Goal: Task Accomplishment & Management: Complete application form

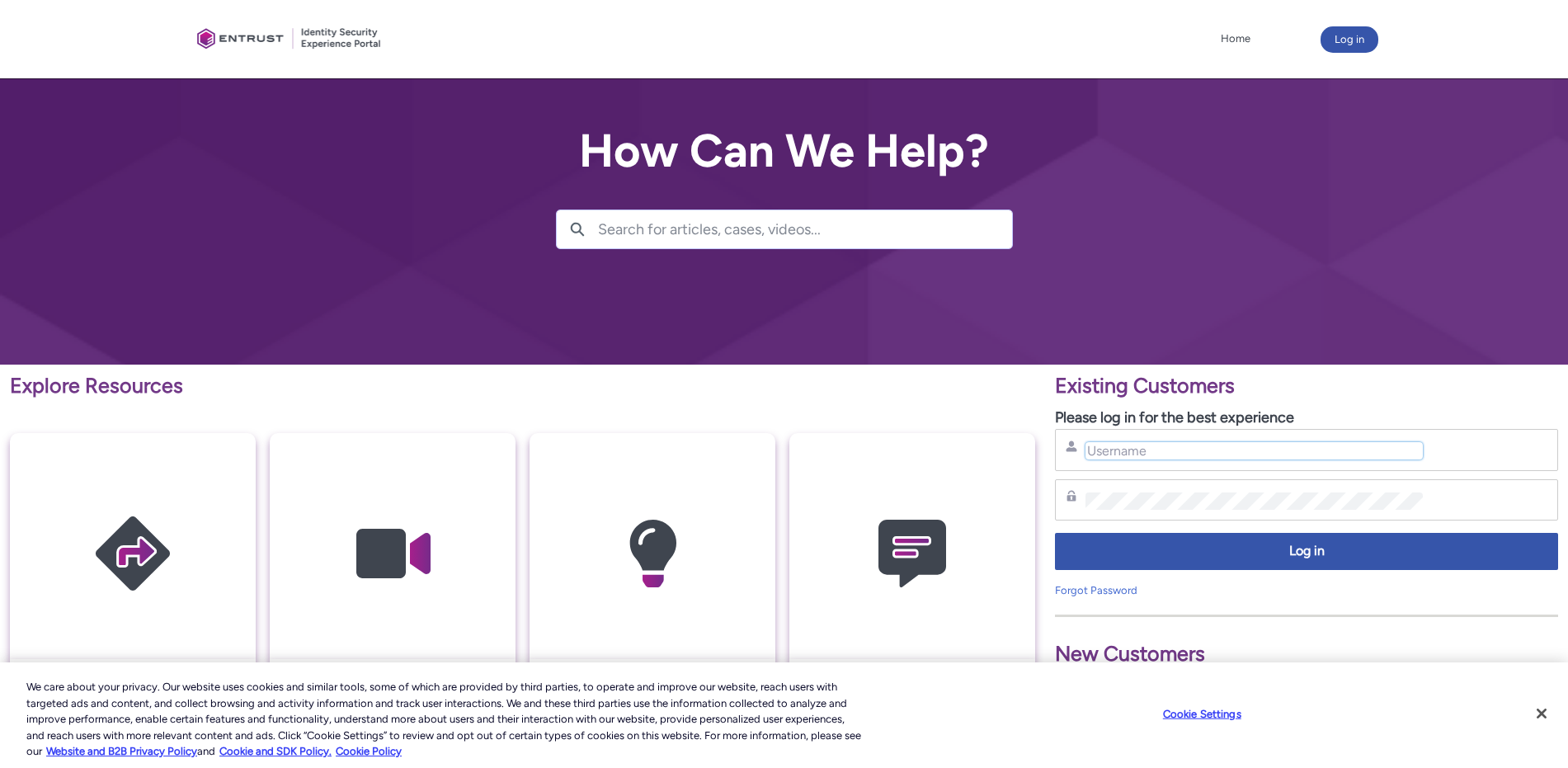
click at [1107, 448] on input "Username" at bounding box center [1254, 451] width 337 height 17
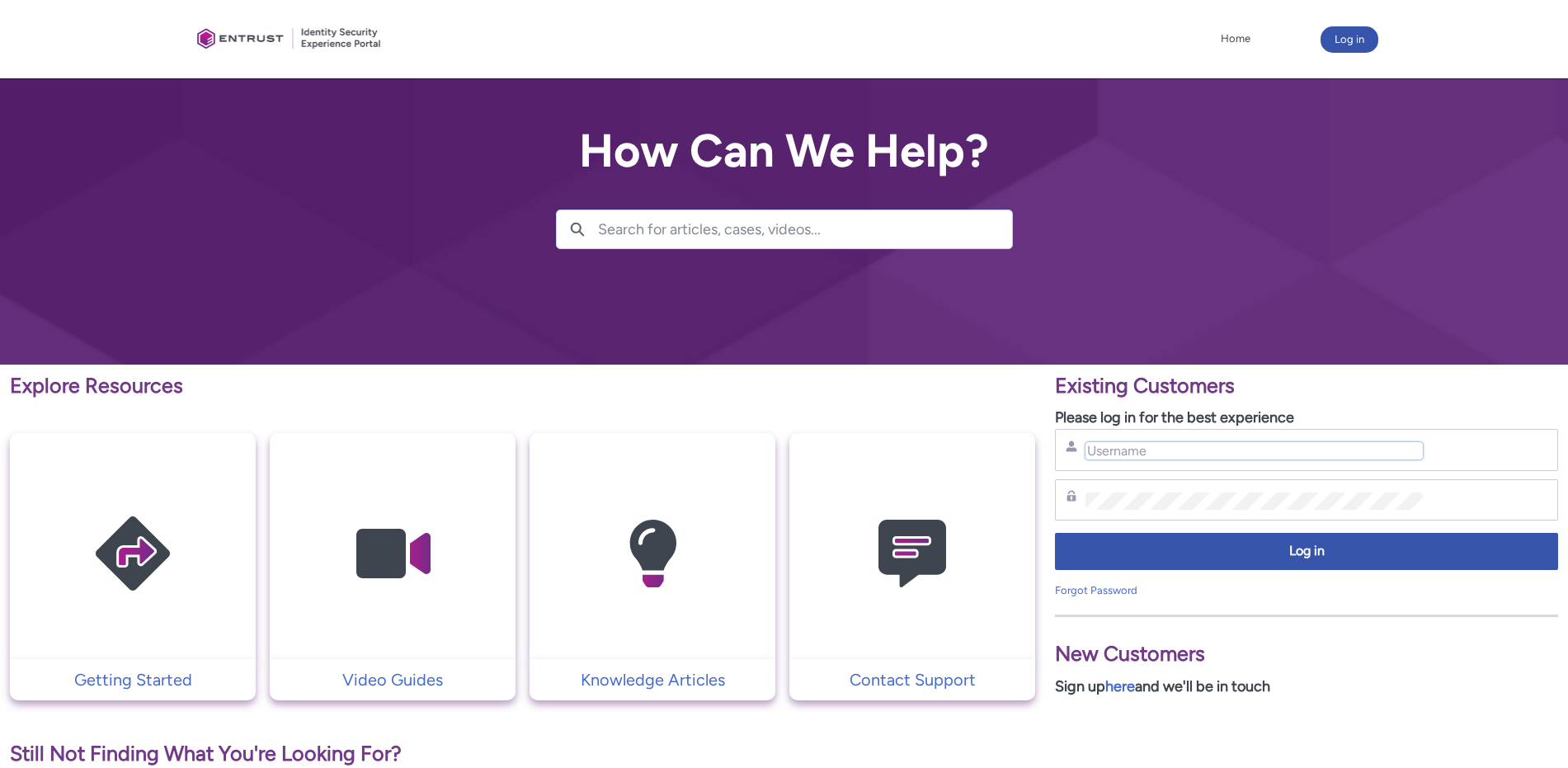
click at [1127, 443] on input "Username" at bounding box center [1254, 451] width 337 height 17
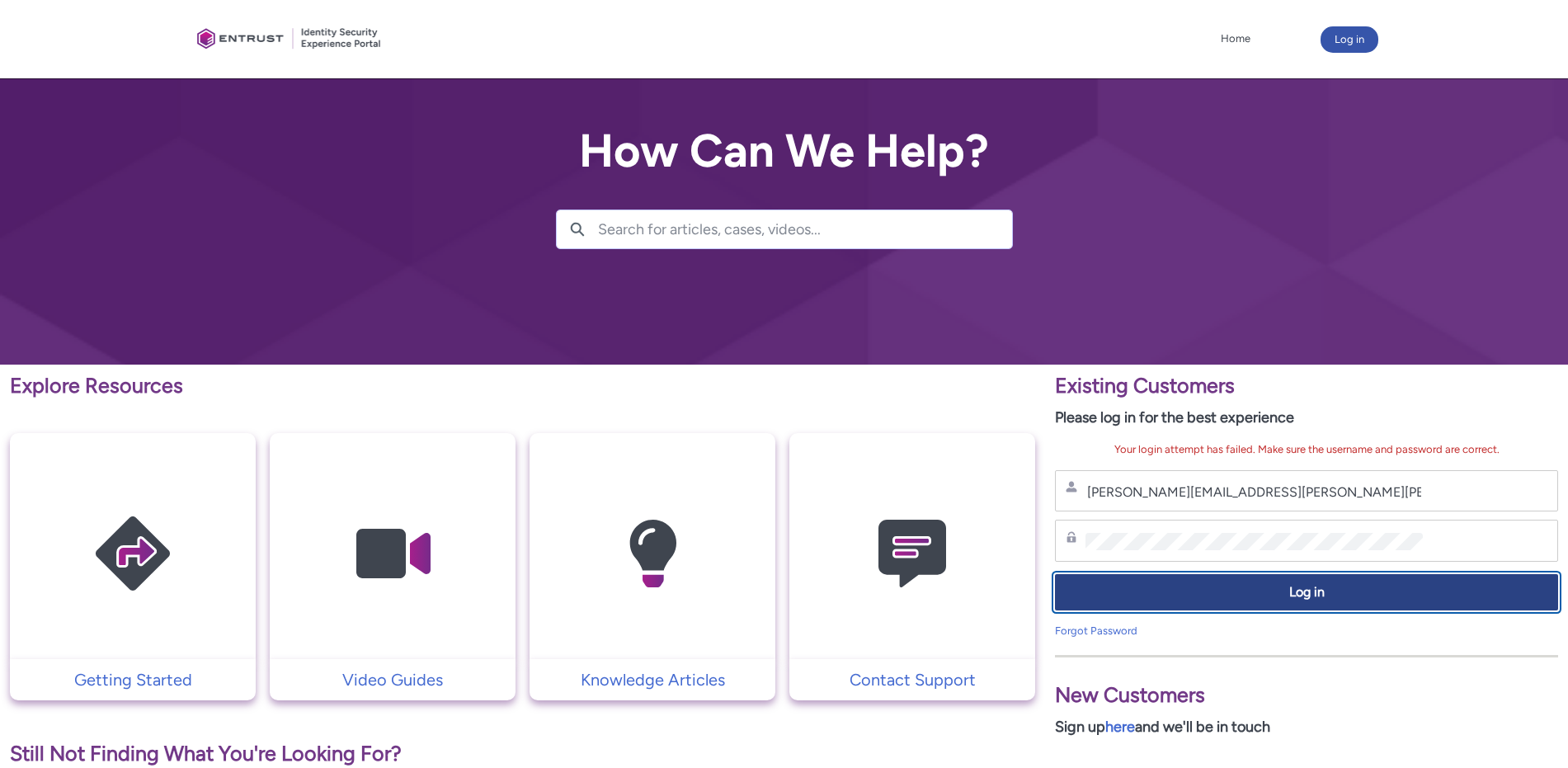
click at [1196, 592] on span "Log in" at bounding box center [1306, 592] width 482 height 19
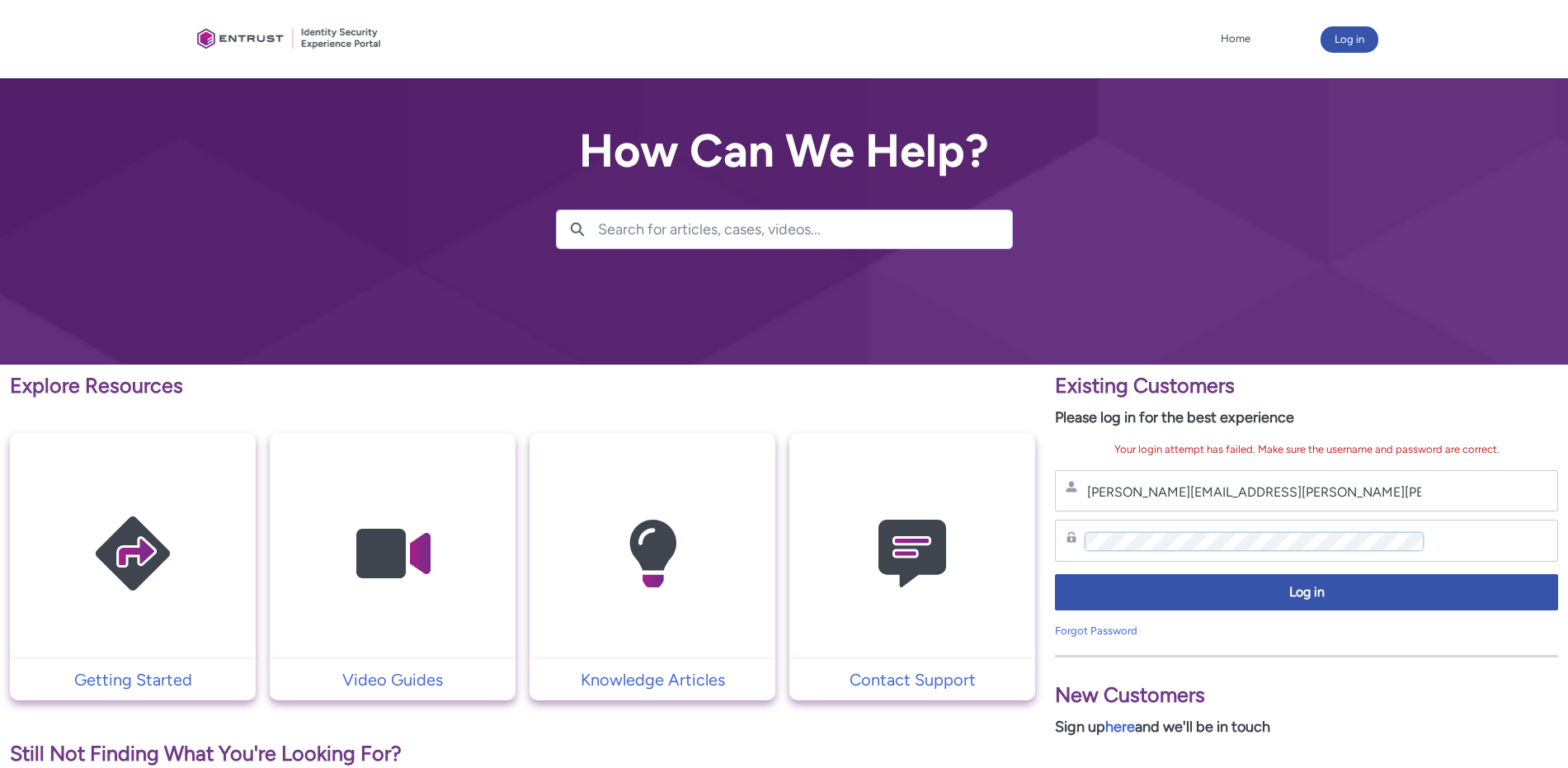
click at [1254, 541] on div "Password" at bounding box center [1306, 541] width 482 height 21
drag, startPoint x: 1277, startPoint y: 550, endPoint x: 888, endPoint y: 502, distance: 392.0
click at [893, 503] on div "Explore Resources Getting Started Video Guides Knowledge Articles Contact Suppo…" at bounding box center [784, 731] width 1568 height 732
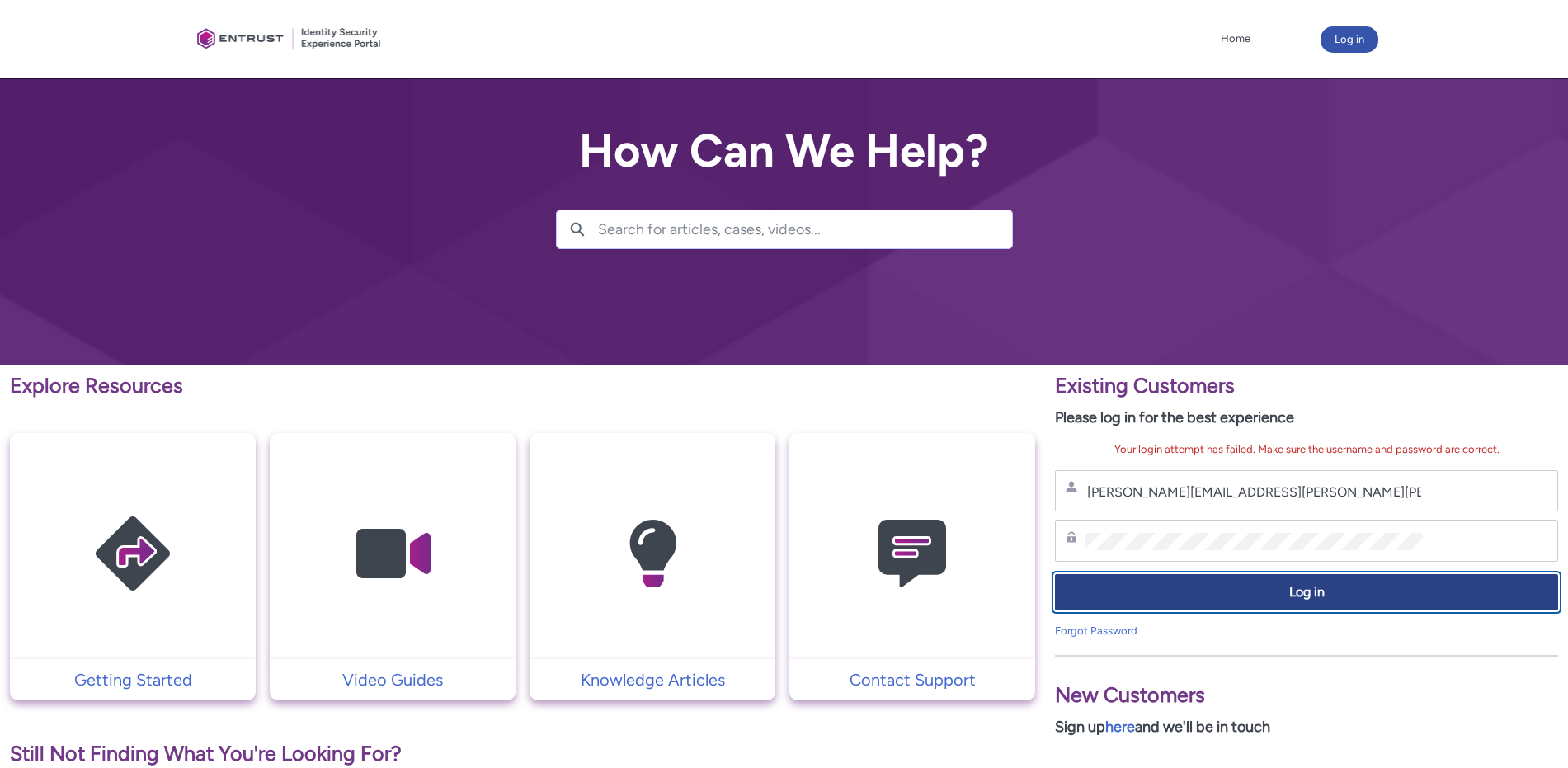
click at [1392, 599] on span "Log in" at bounding box center [1306, 592] width 482 height 19
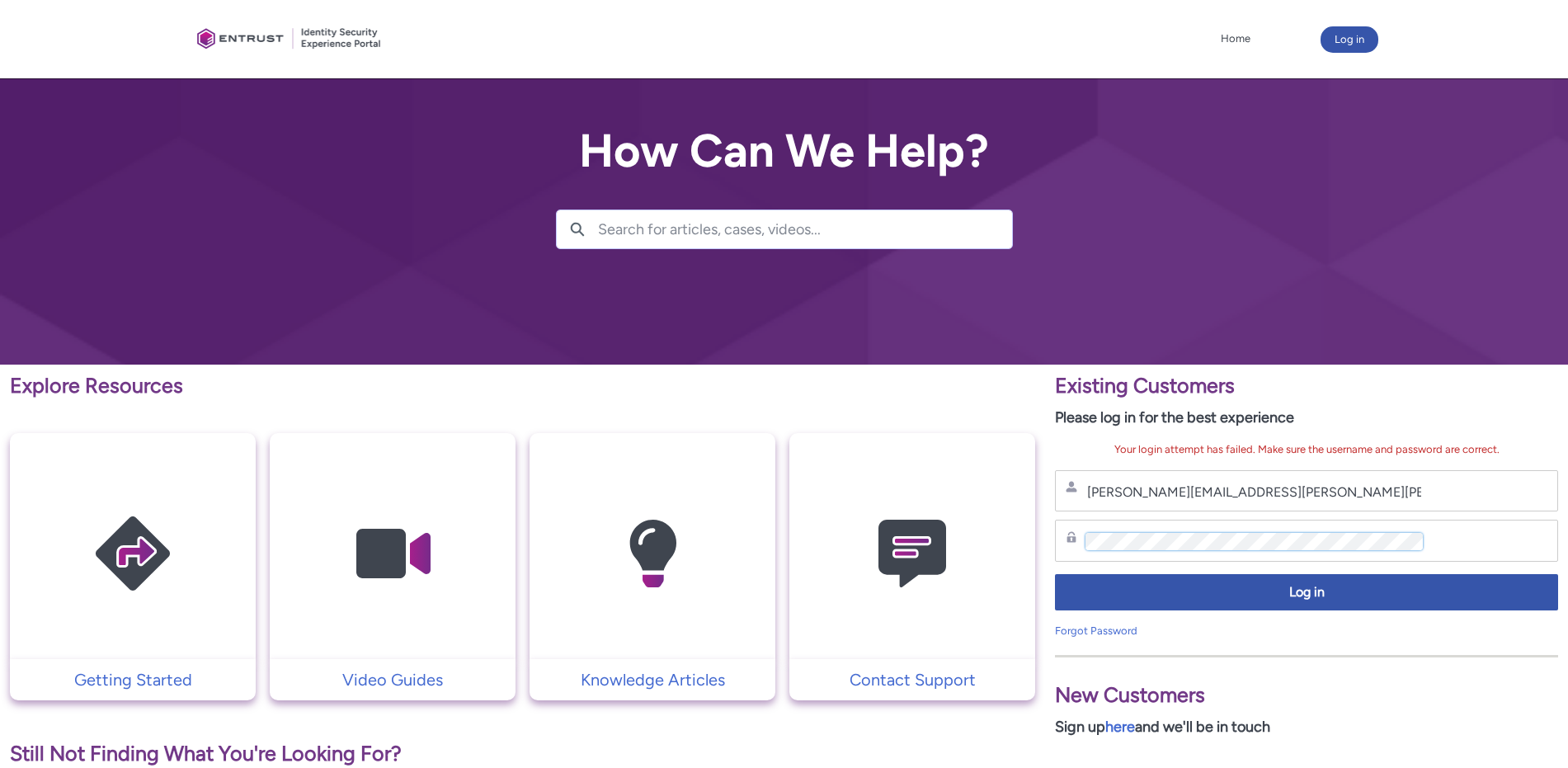
click at [1006, 533] on div "Explore Resources Getting Started Video Guides Knowledge Articles Contact Suppo…" at bounding box center [784, 731] width 1568 height 732
click at [1311, 675] on div "New Customers Sign up here and we'll be in touch" at bounding box center [1307, 696] width 503 height 83
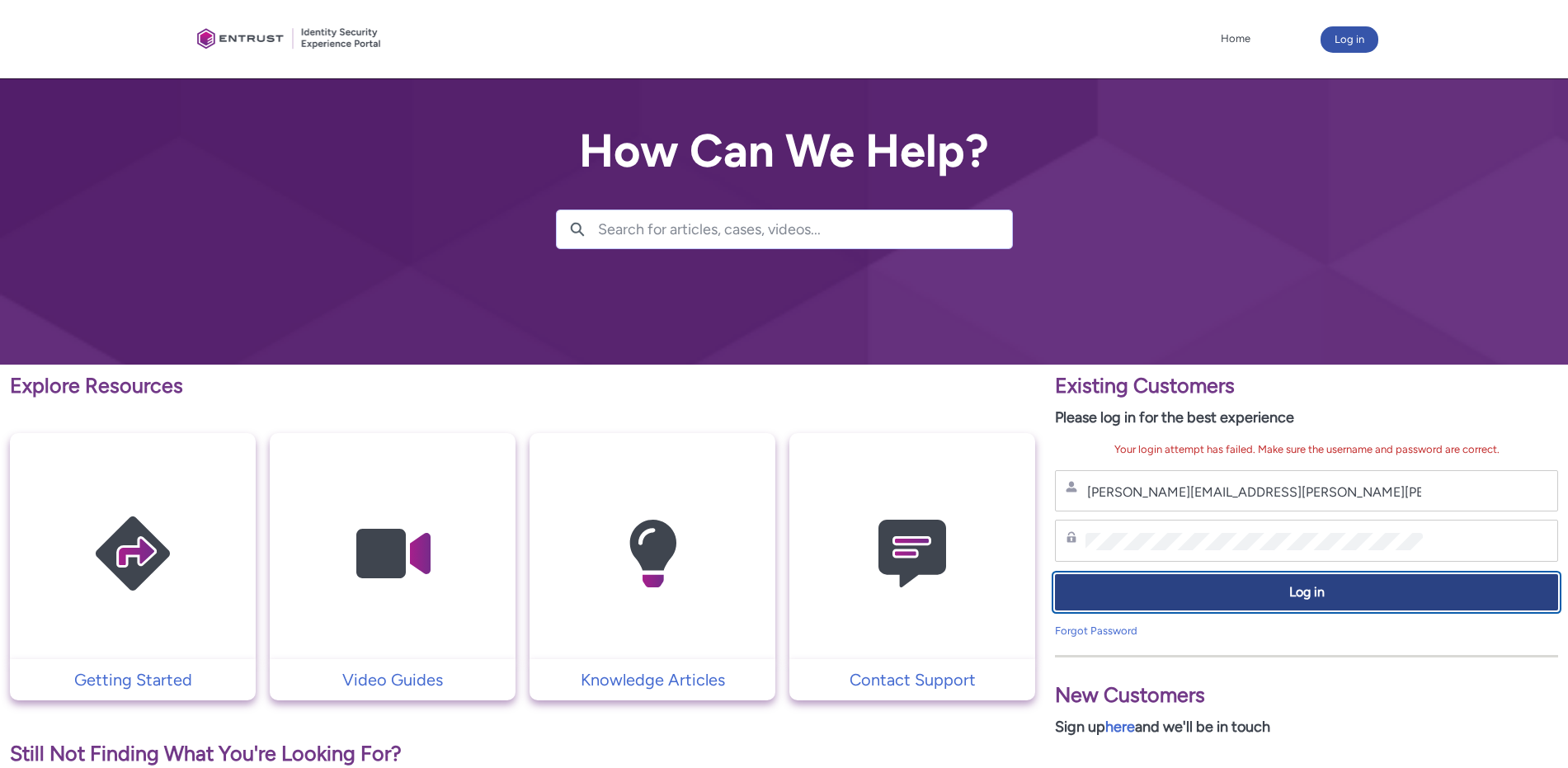
click at [1260, 583] on span "Log in" at bounding box center [1306, 592] width 482 height 19
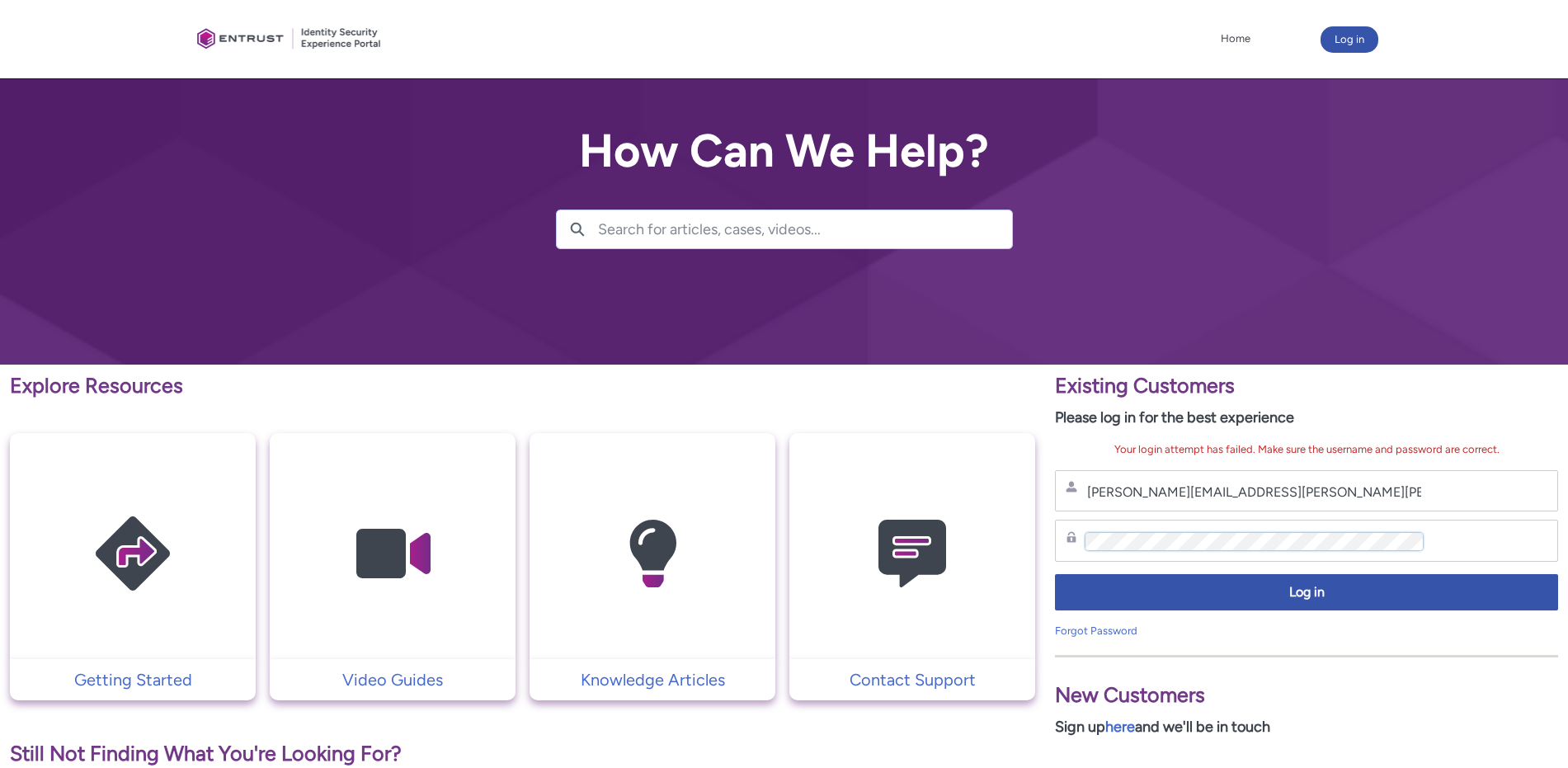
click at [962, 527] on div "Explore Resources Getting Started Video Guides Knowledge Articles Contact Suppo…" at bounding box center [784, 731] width 1568 height 732
drag, startPoint x: 1059, startPoint y: 487, endPoint x: 951, endPoint y: 483, distance: 108.1
click at [950, 483] on div "Explore Resources Getting Started Video Guides Knowledge Articles Contact Suppo…" at bounding box center [784, 731] width 1568 height 732
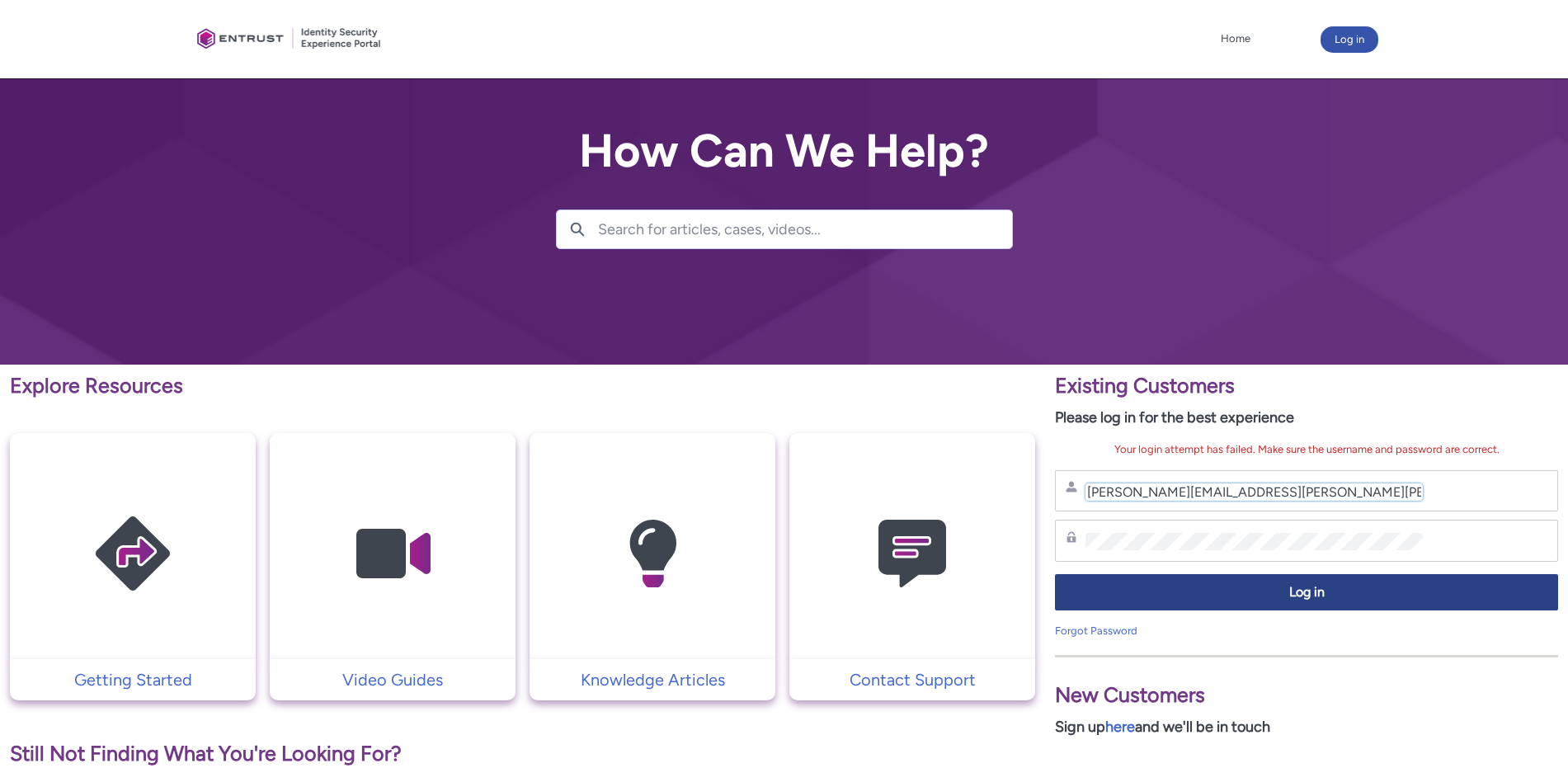
type input "hank.hsu@zebedee.io"
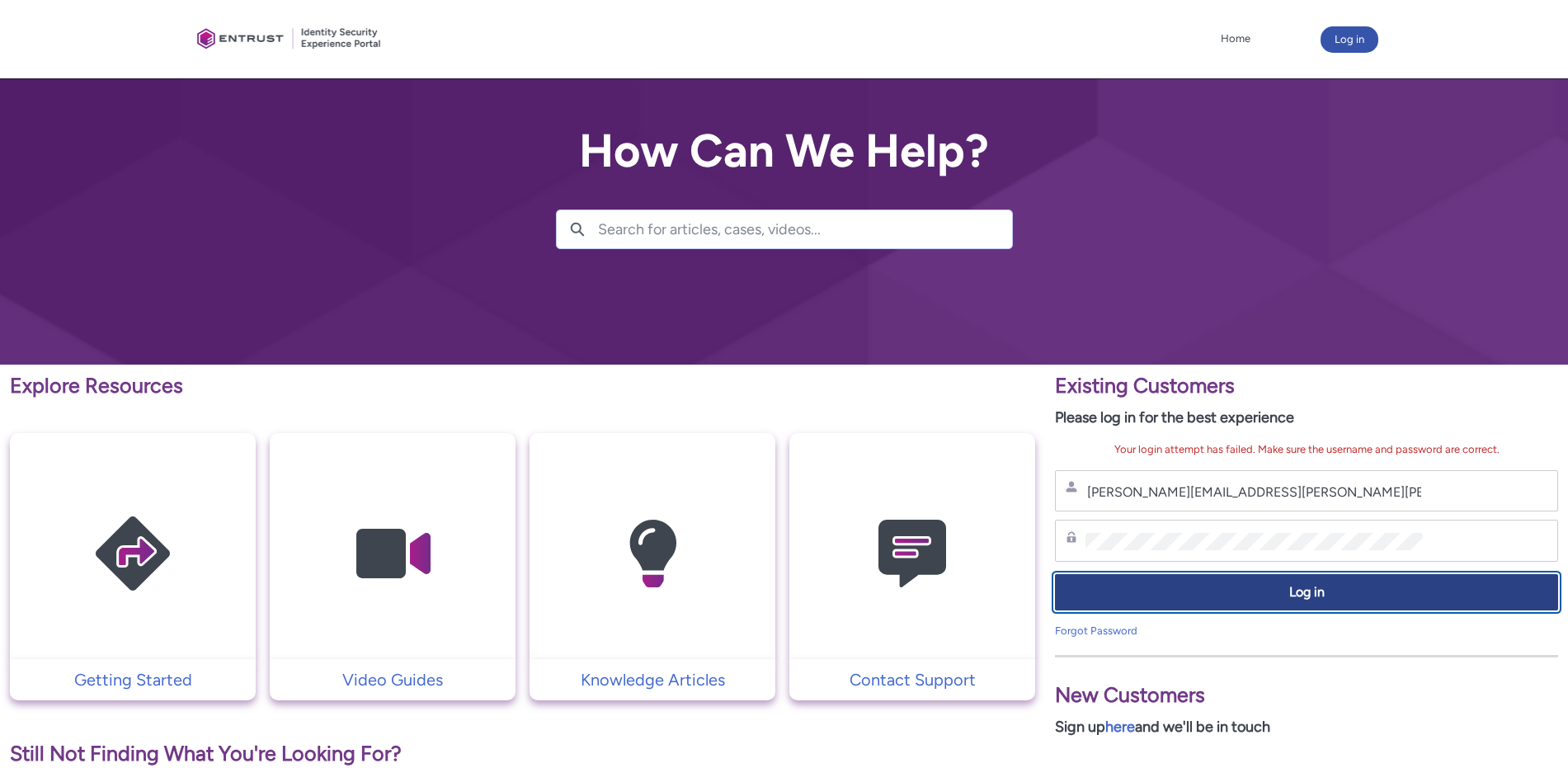
click at [1196, 598] on span "Log in" at bounding box center [1306, 592] width 482 height 19
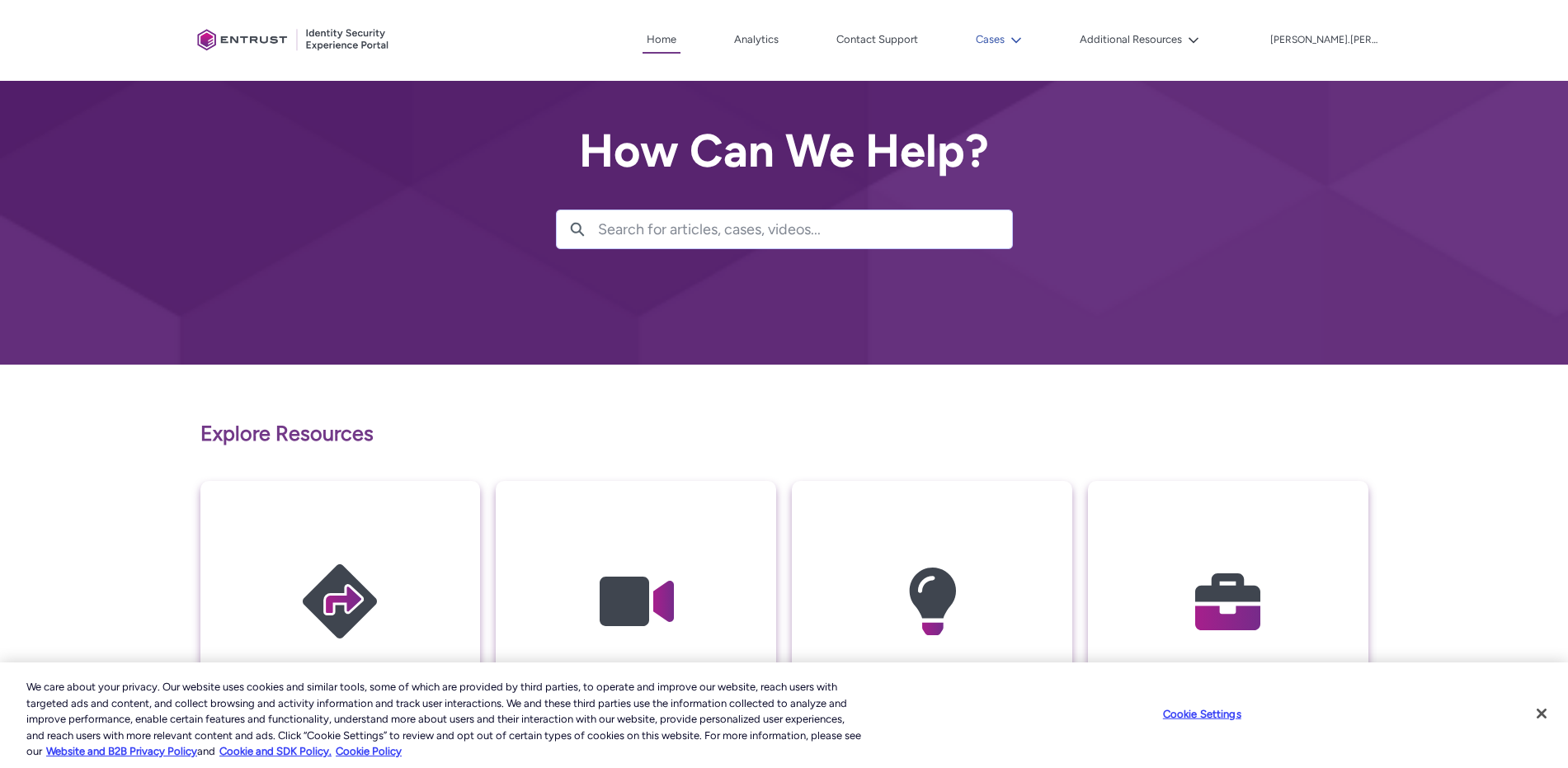
click at [1027, 44] on button "Cases" at bounding box center [999, 39] width 54 height 25
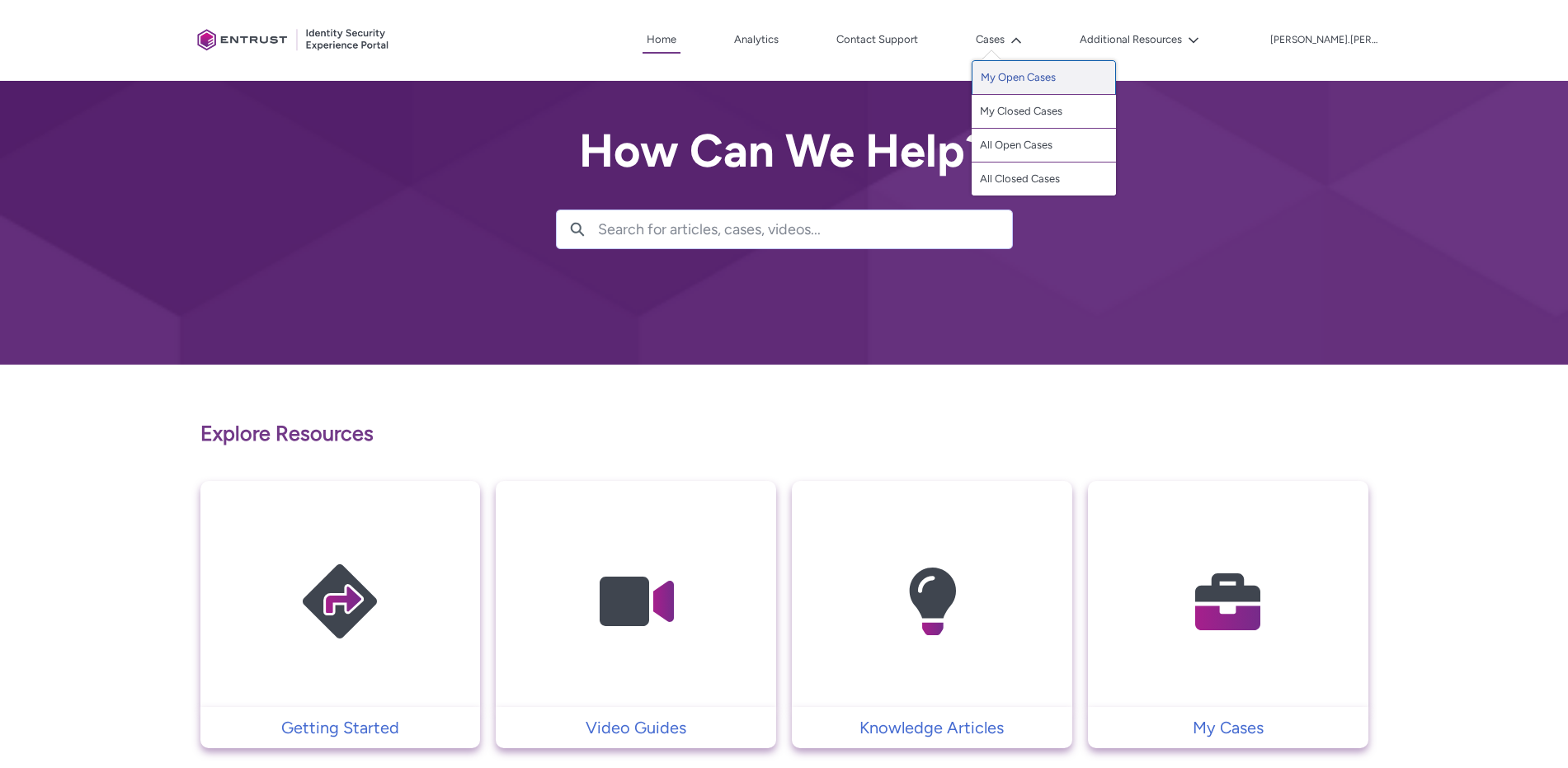
click at [1096, 84] on link "My Open Cases" at bounding box center [1044, 78] width 144 height 35
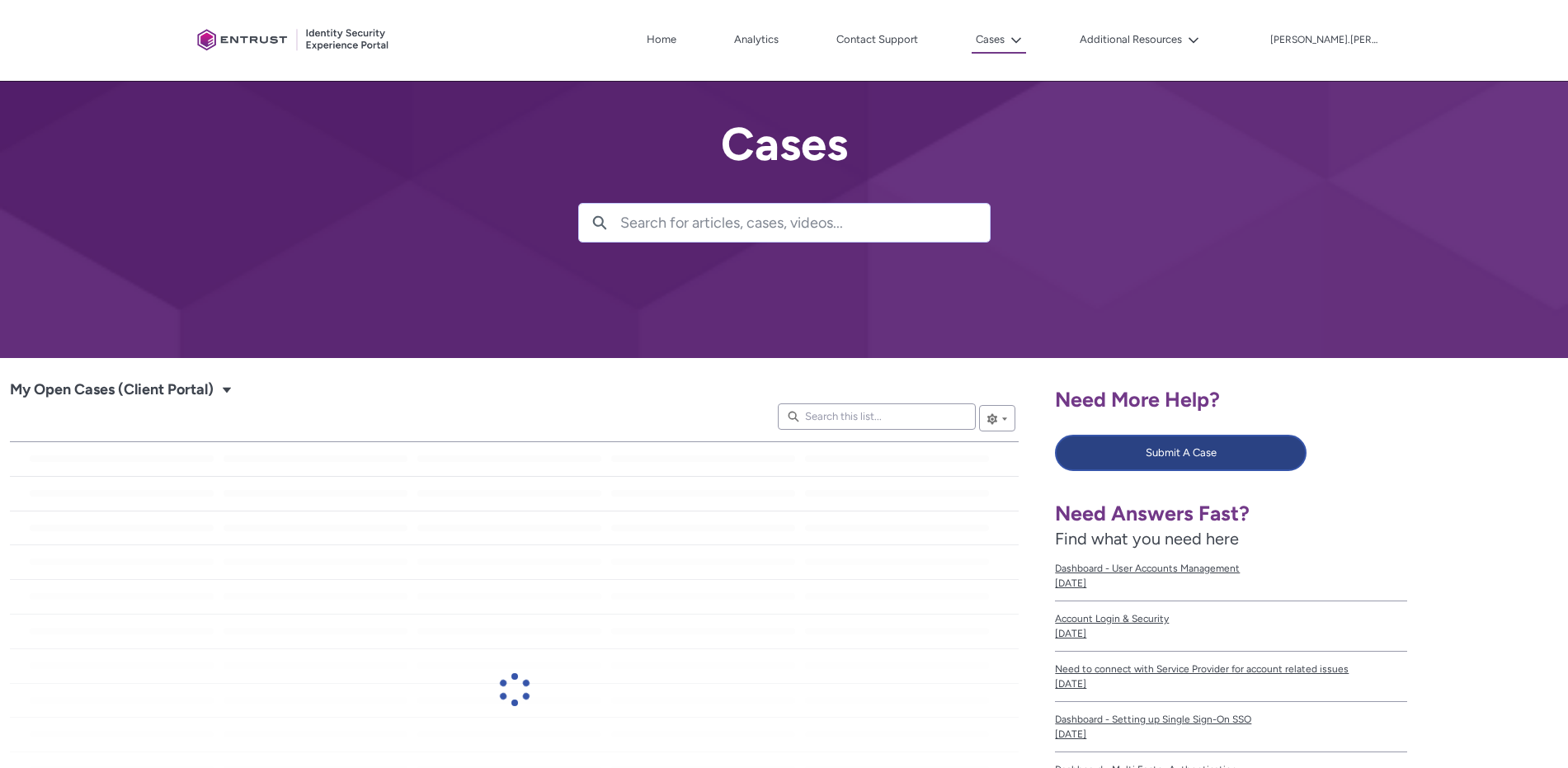
scroll to position [54, 0]
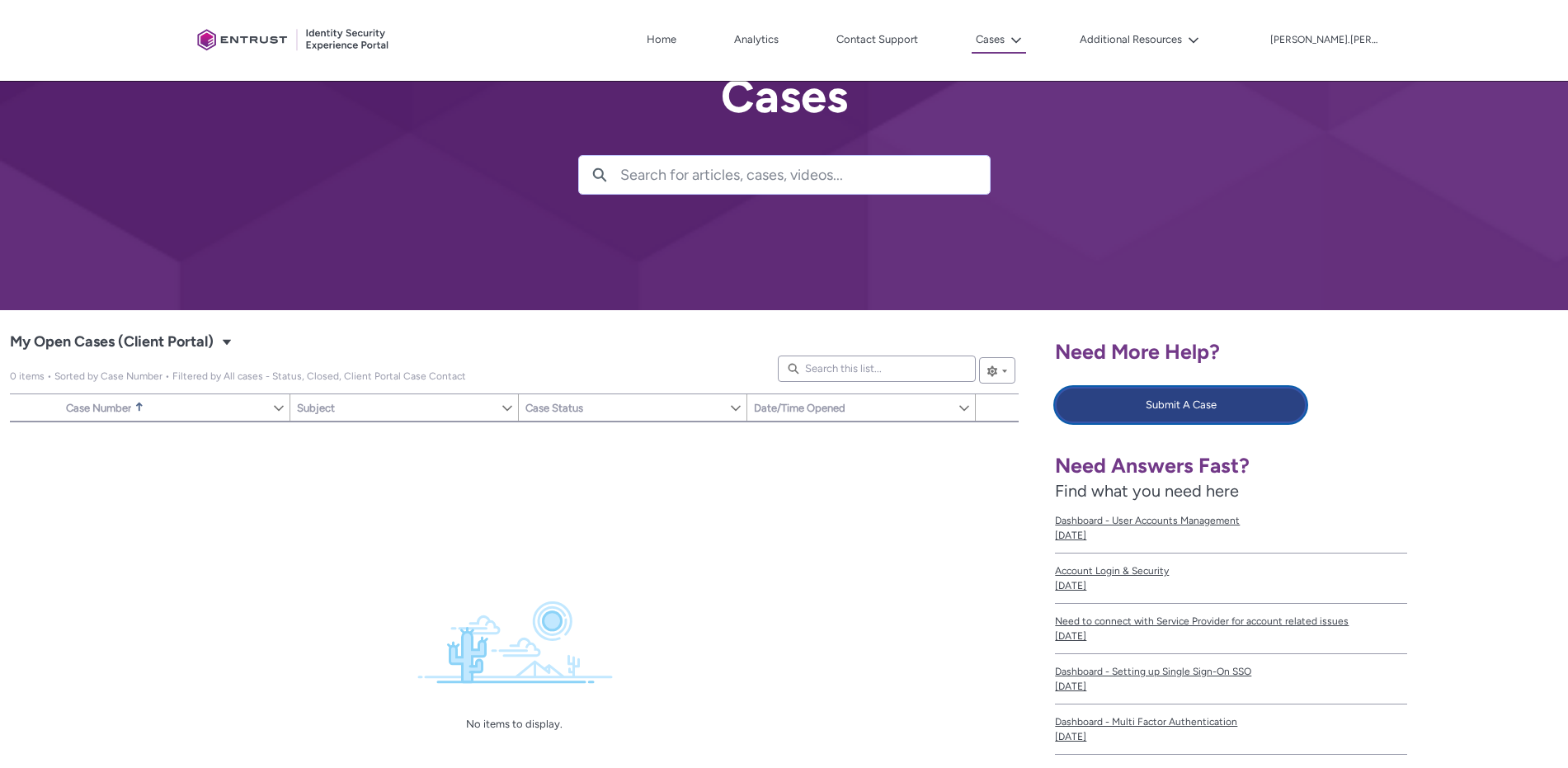
click at [1219, 412] on button "Submit A Case" at bounding box center [1181, 405] width 252 height 36
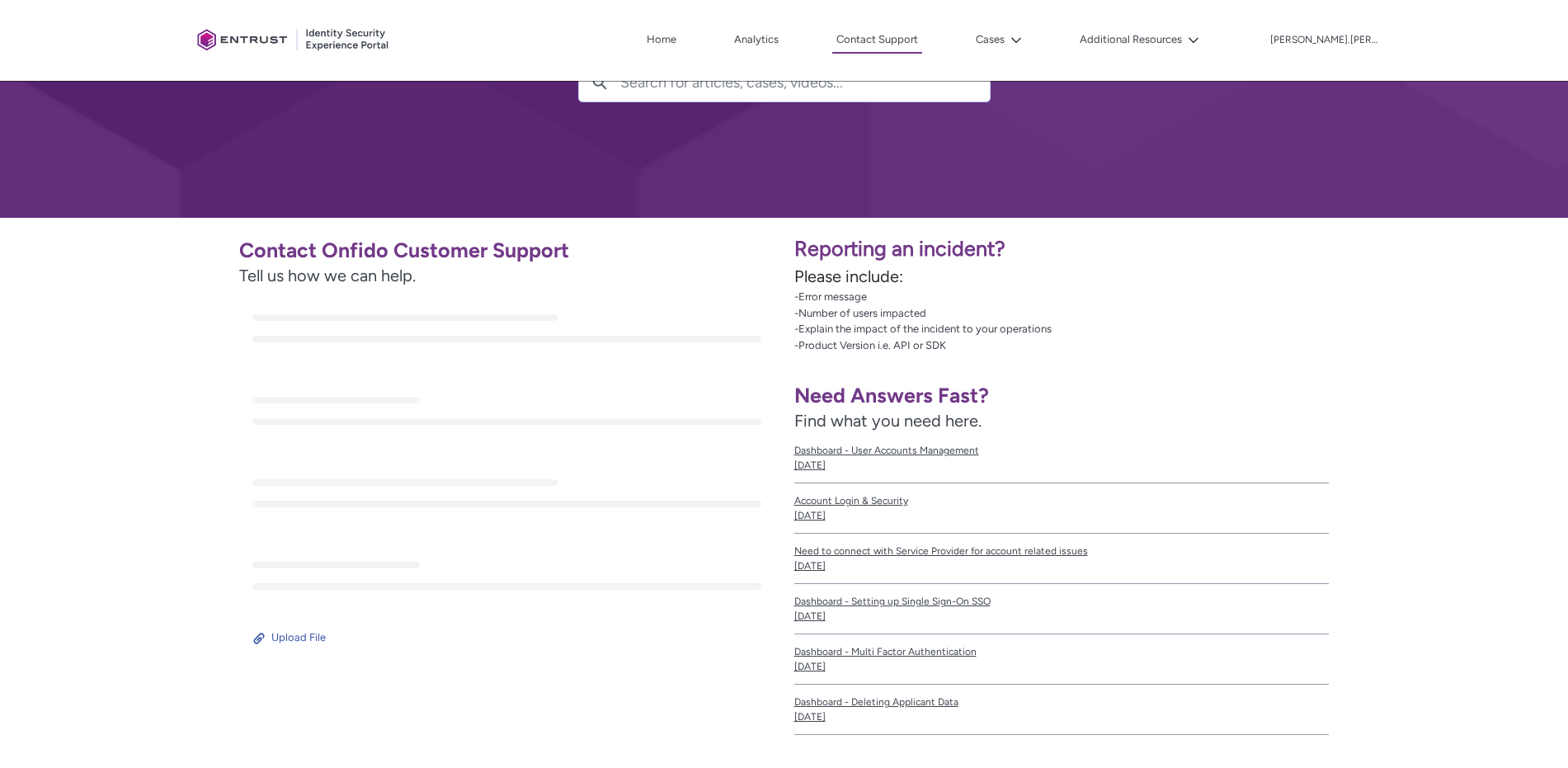
scroll to position [148, 0]
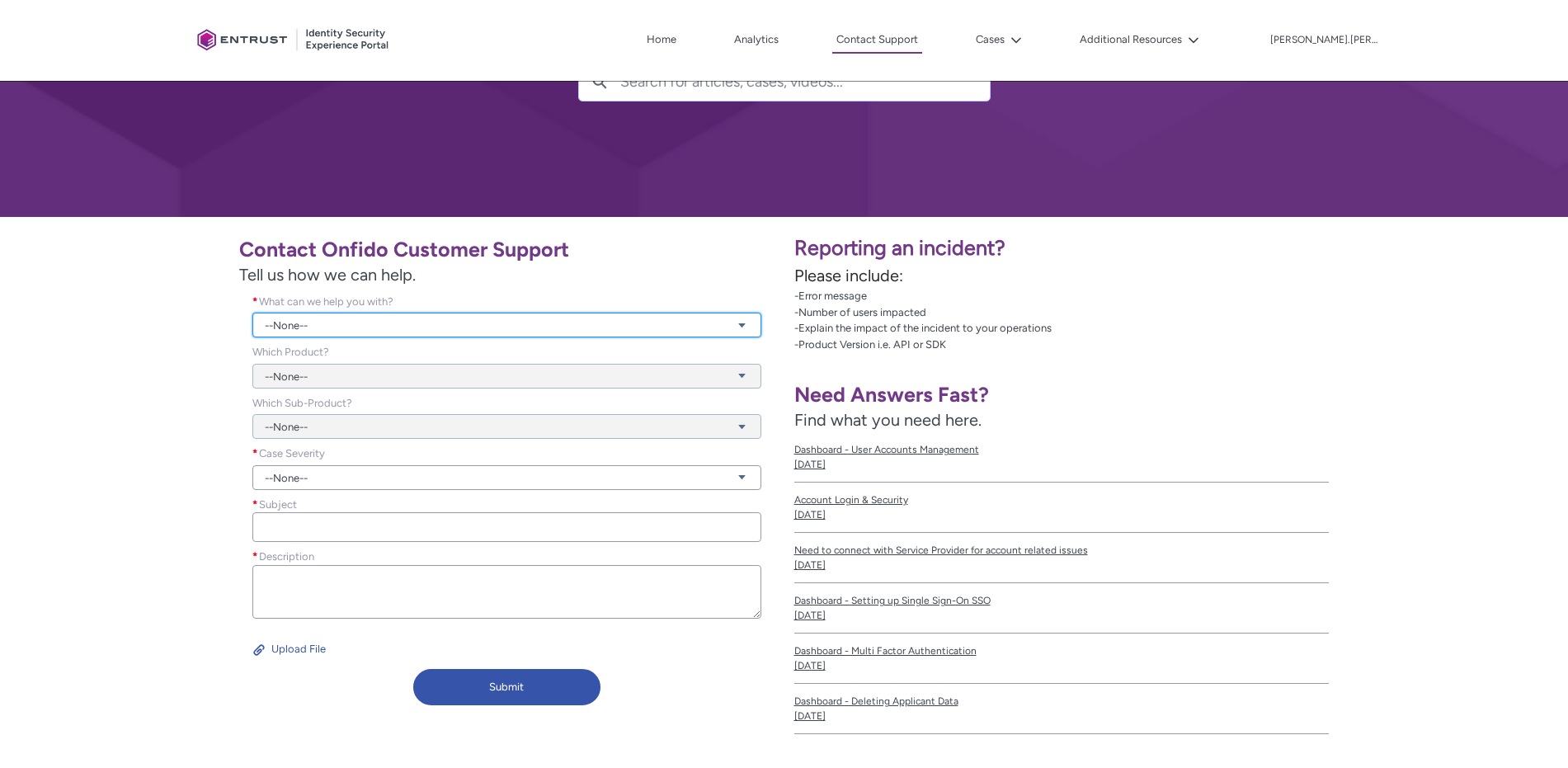
click at [400, 313] on link "--None--" at bounding box center [507, 324] width 509 height 25
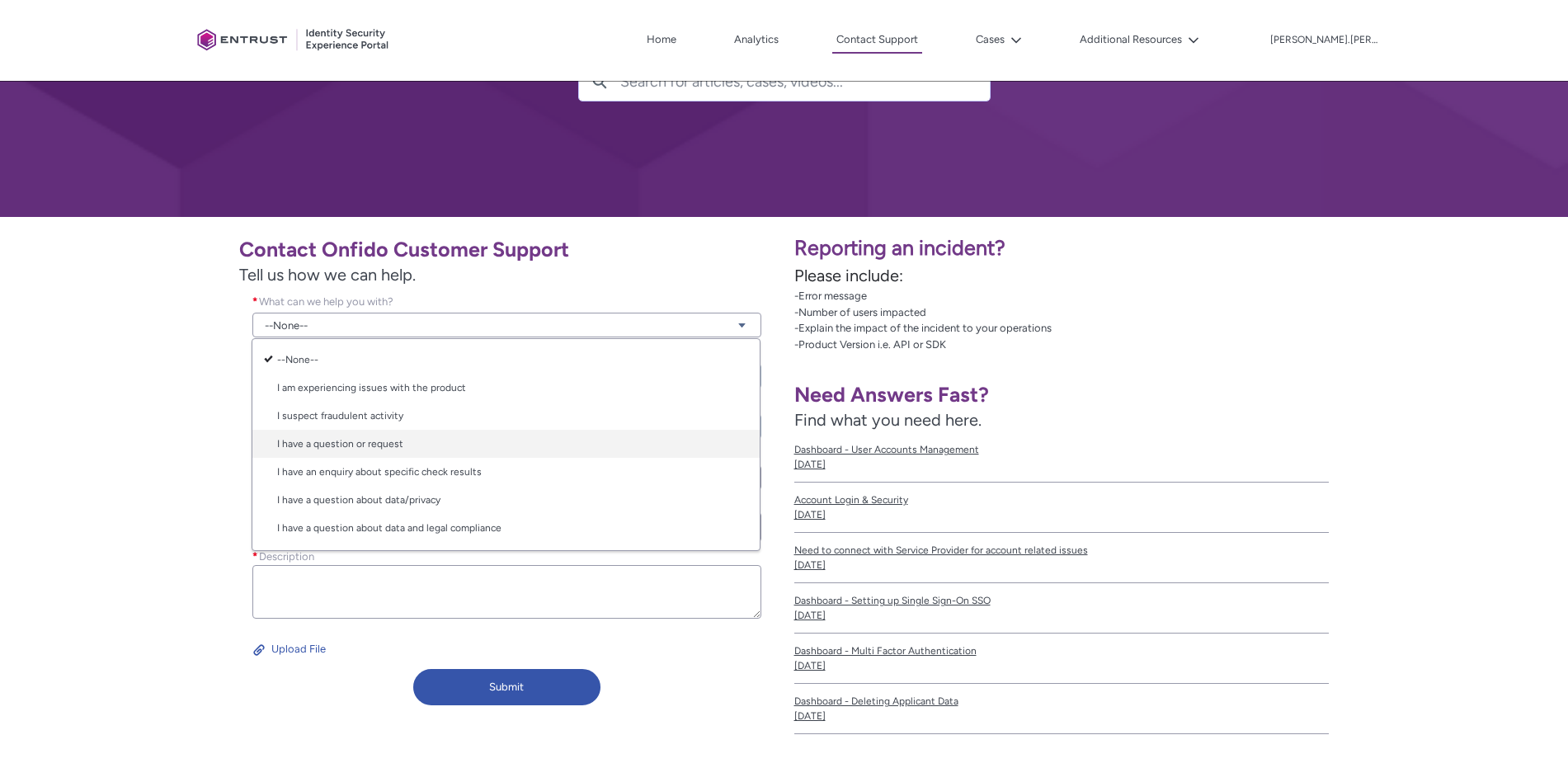
click at [439, 430] on link "I have a question or request" at bounding box center [506, 444] width 508 height 28
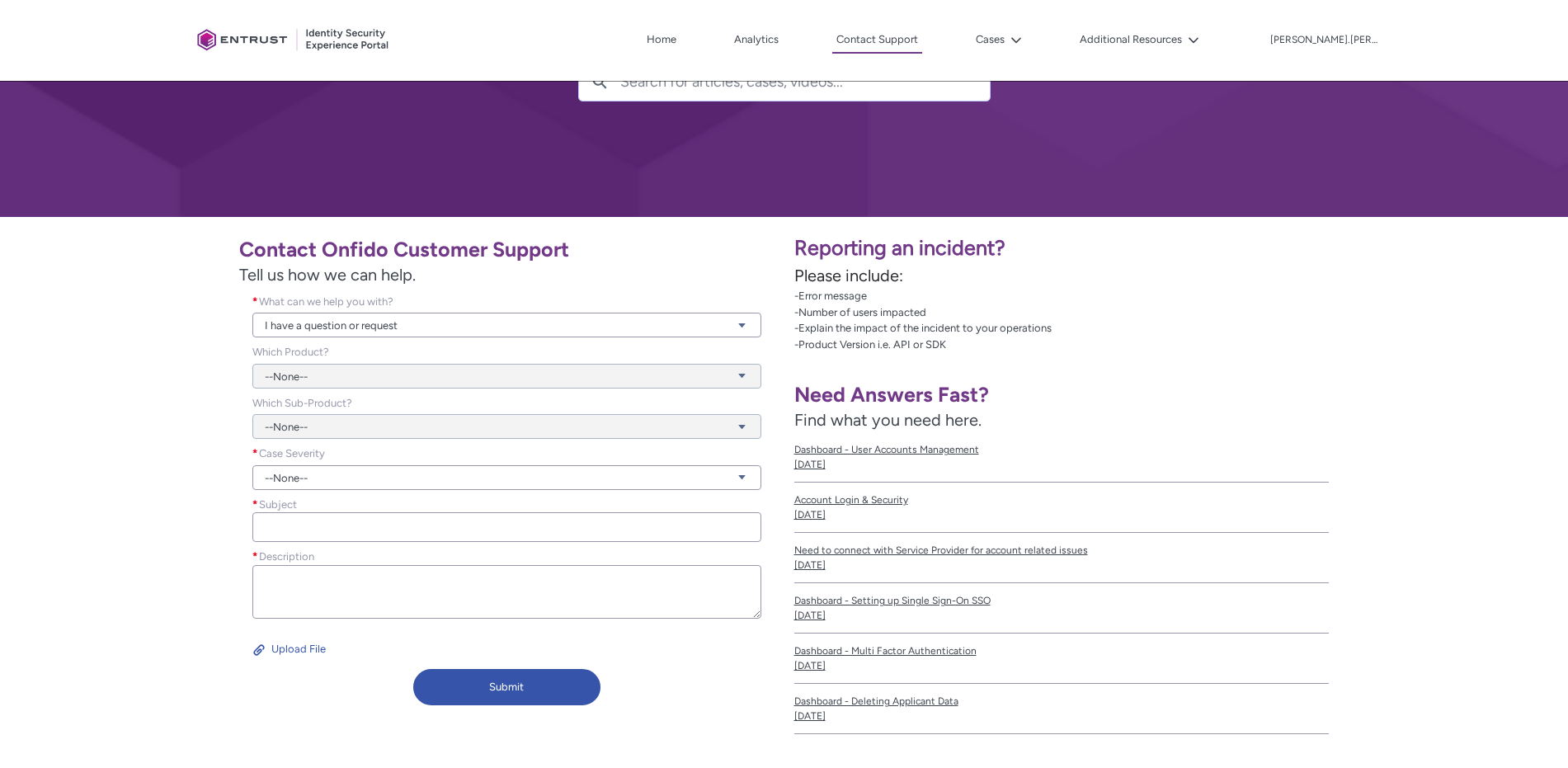
click at [393, 373] on div "--None--" at bounding box center [507, 367] width 509 height 45
click at [300, 370] on div "--None--" at bounding box center [507, 367] width 509 height 45
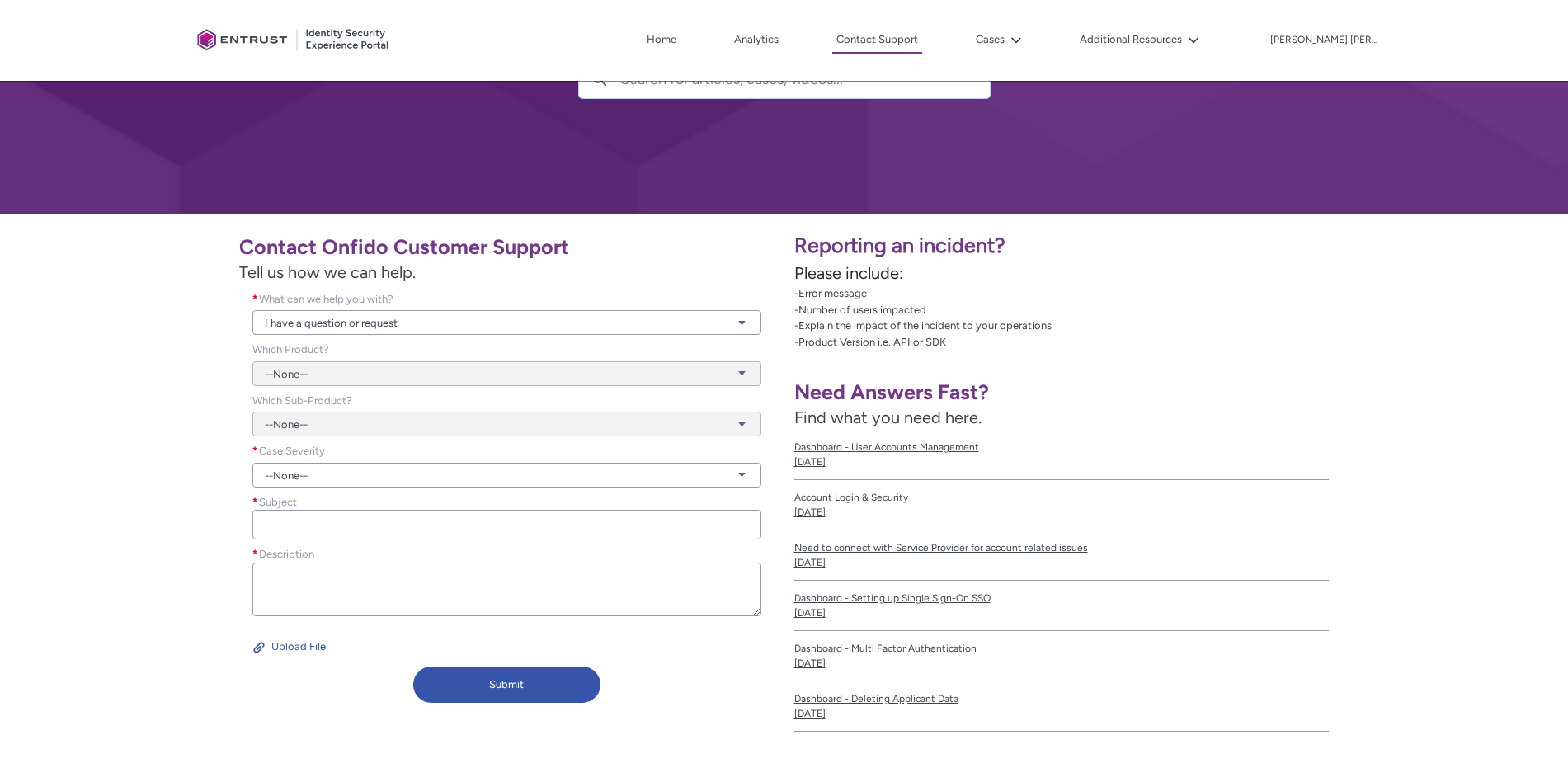
scroll to position [151, 0]
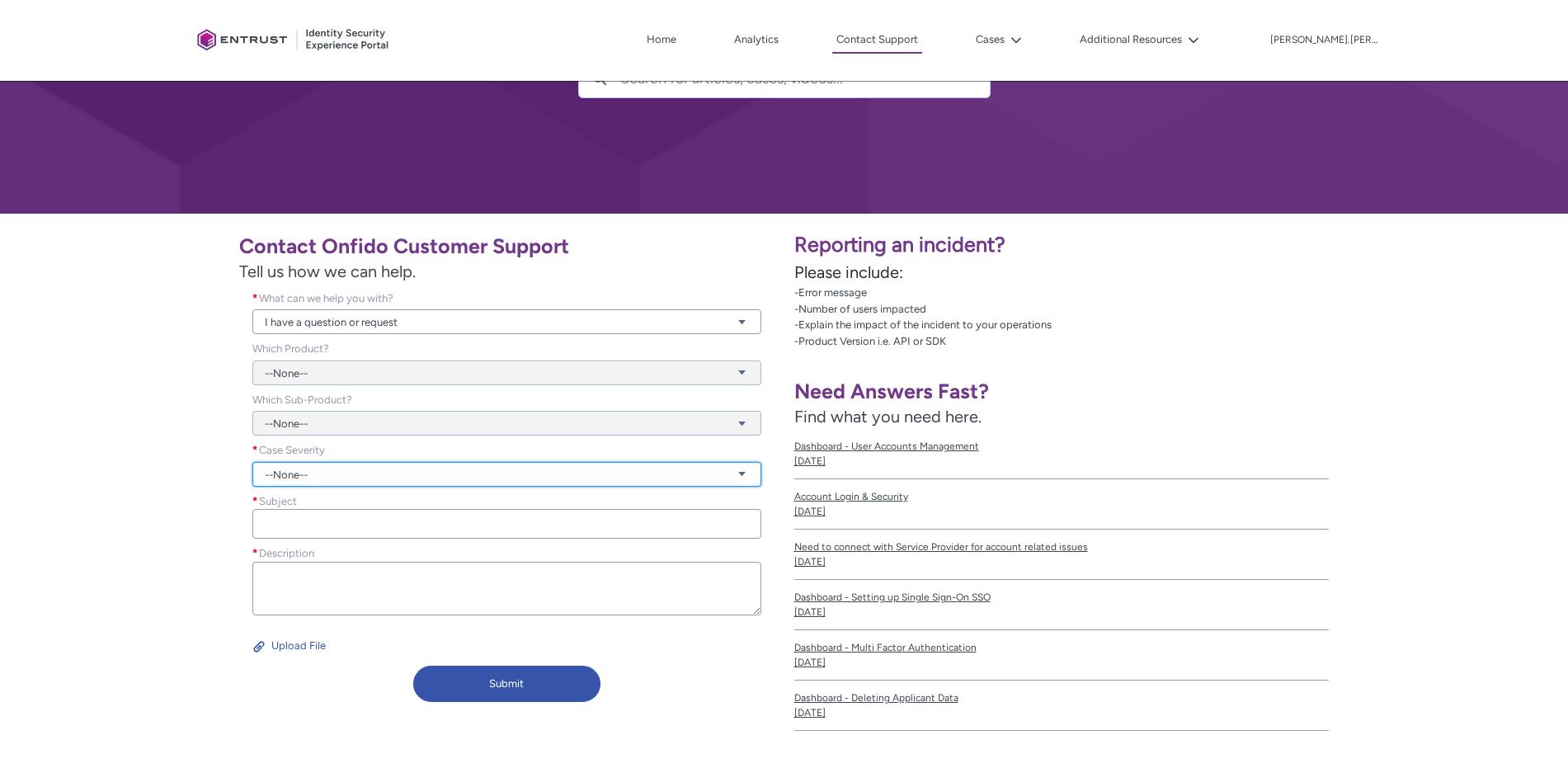
click at [302, 474] on link "--None--" at bounding box center [507, 474] width 509 height 25
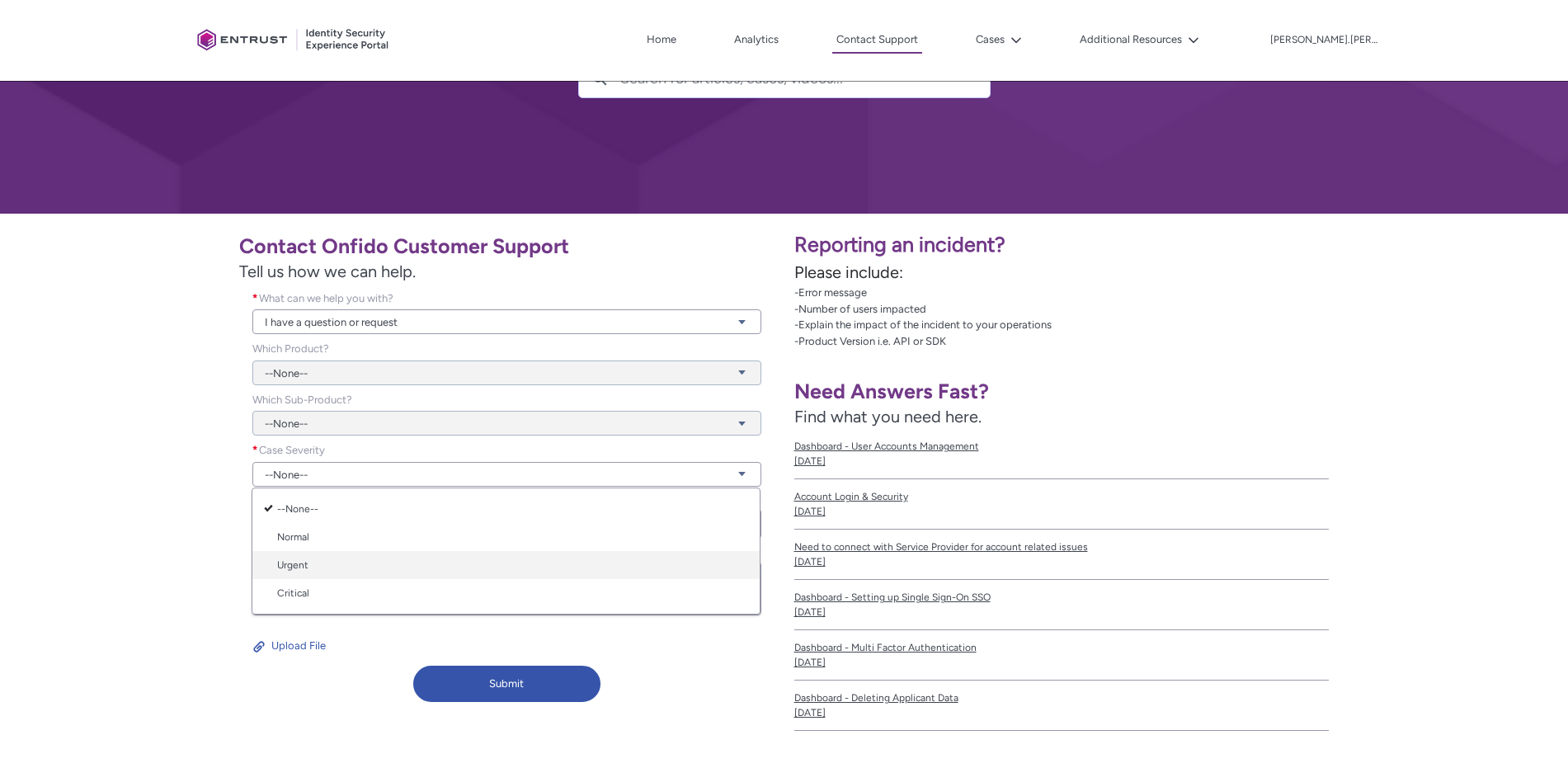
click at [328, 569] on link "Urgent" at bounding box center [506, 565] width 508 height 28
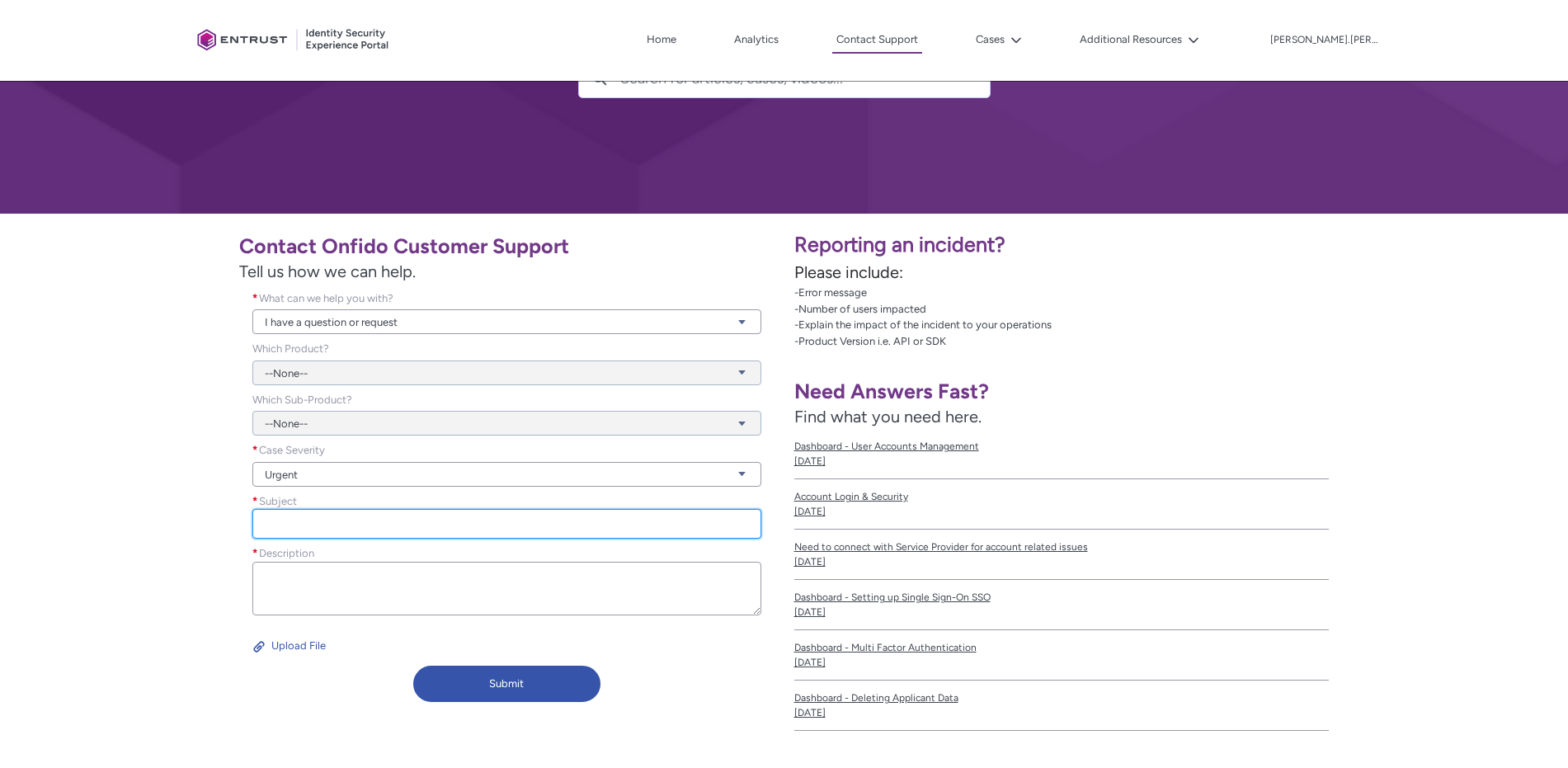
click at [332, 528] on input "Subject *" at bounding box center [507, 523] width 509 height 29
type input "Profile Data Capture - Address"
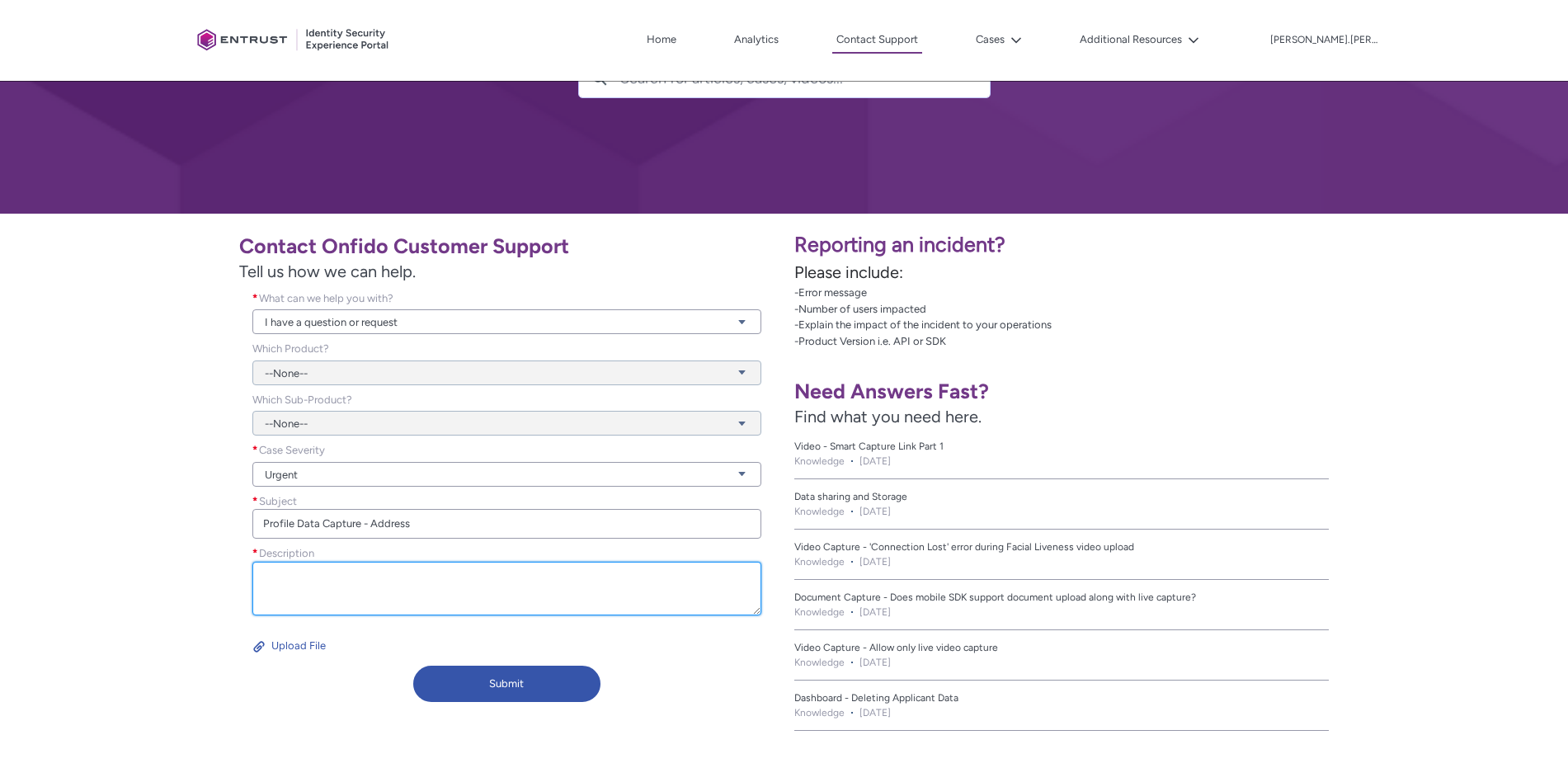
click at [446, 579] on textarea "Description *" at bounding box center [507, 589] width 509 height 54
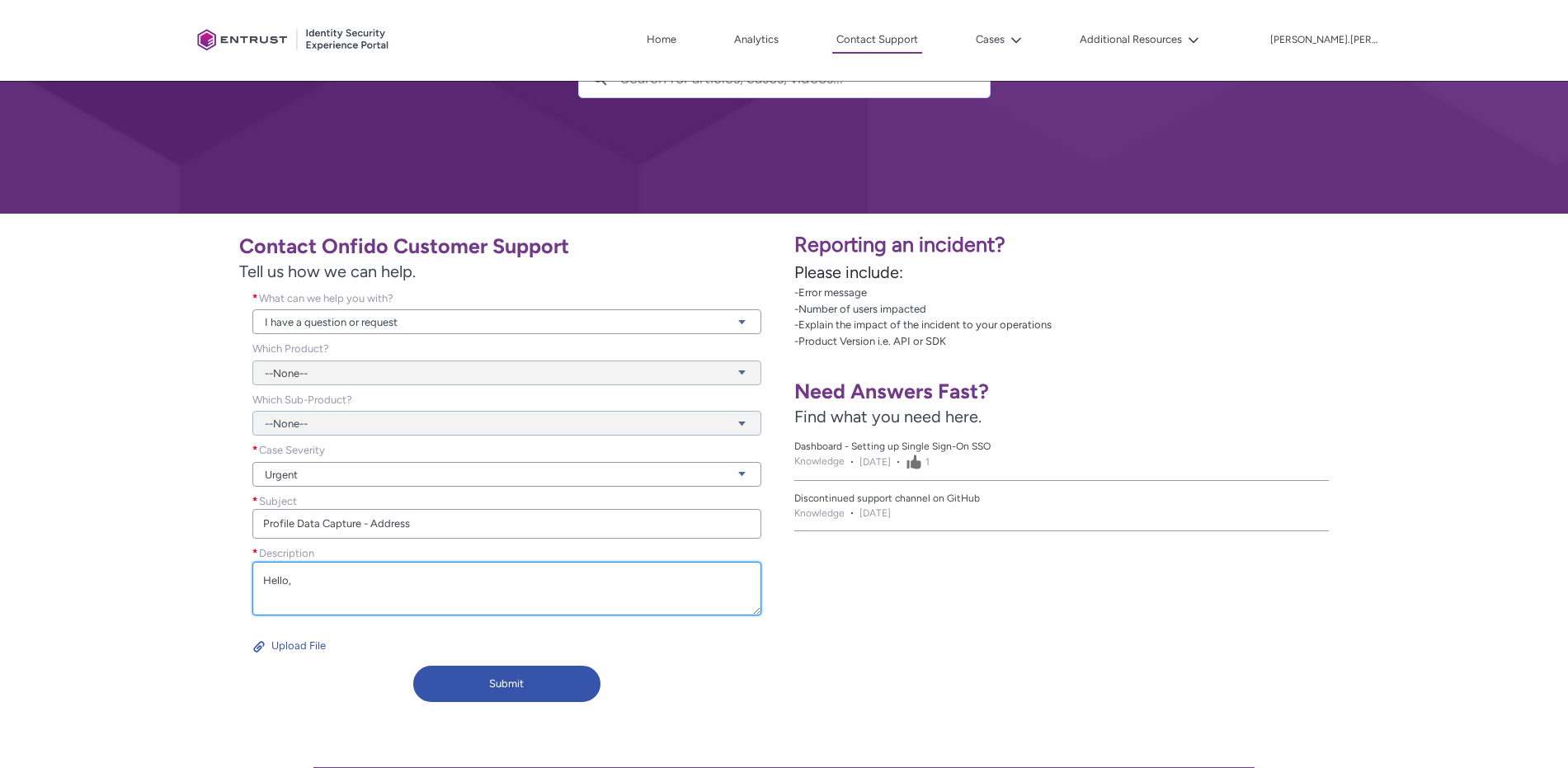
scroll to position [4, 0]
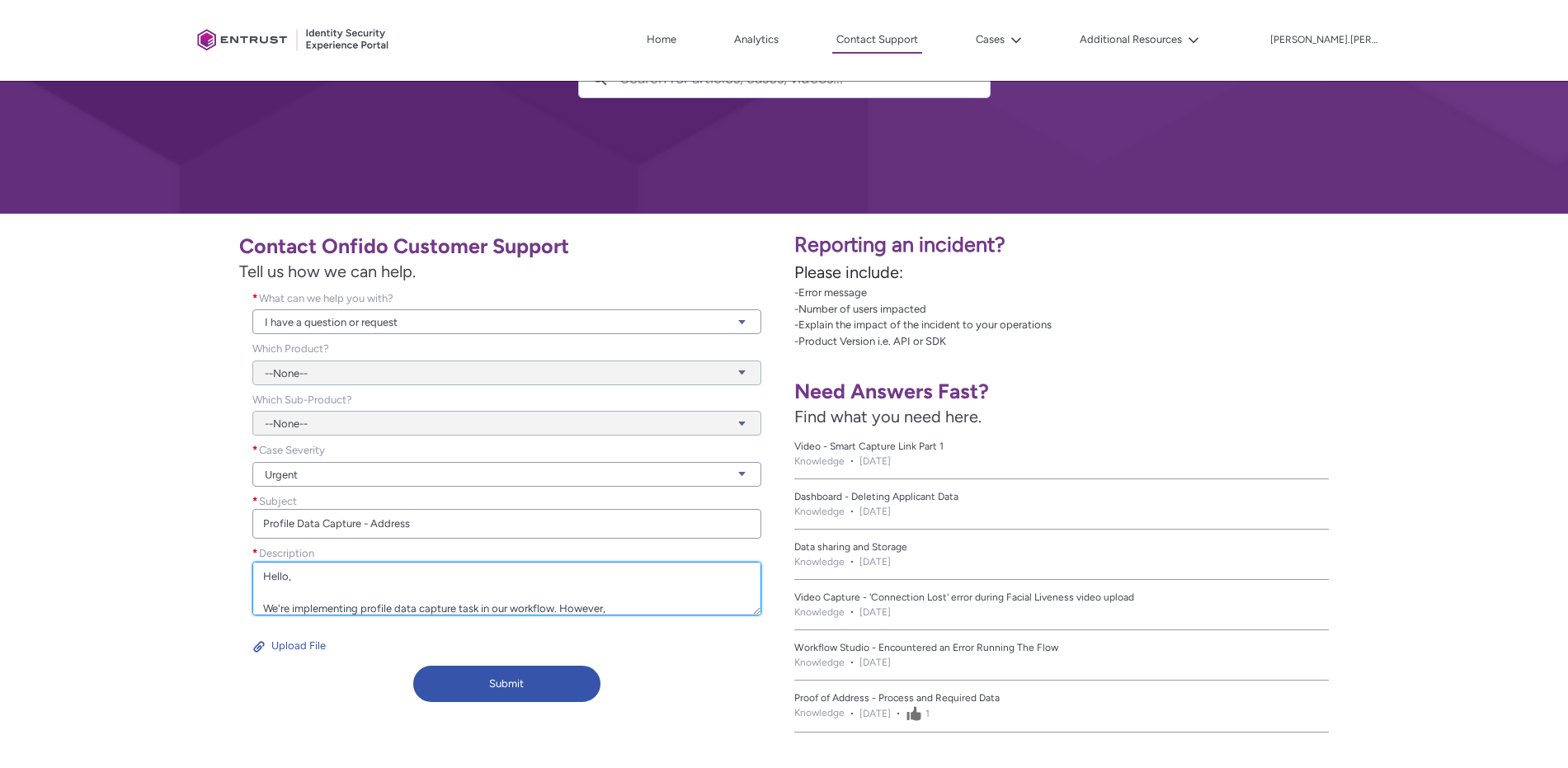
click at [553, 610] on textarea "Hello, We're implementing profile data capture task in our workflow. However," at bounding box center [507, 589] width 509 height 54
click at [388, 598] on textarea "Hello, We're implementing profile data capture task in our workflow to capture …" at bounding box center [507, 589] width 509 height 54
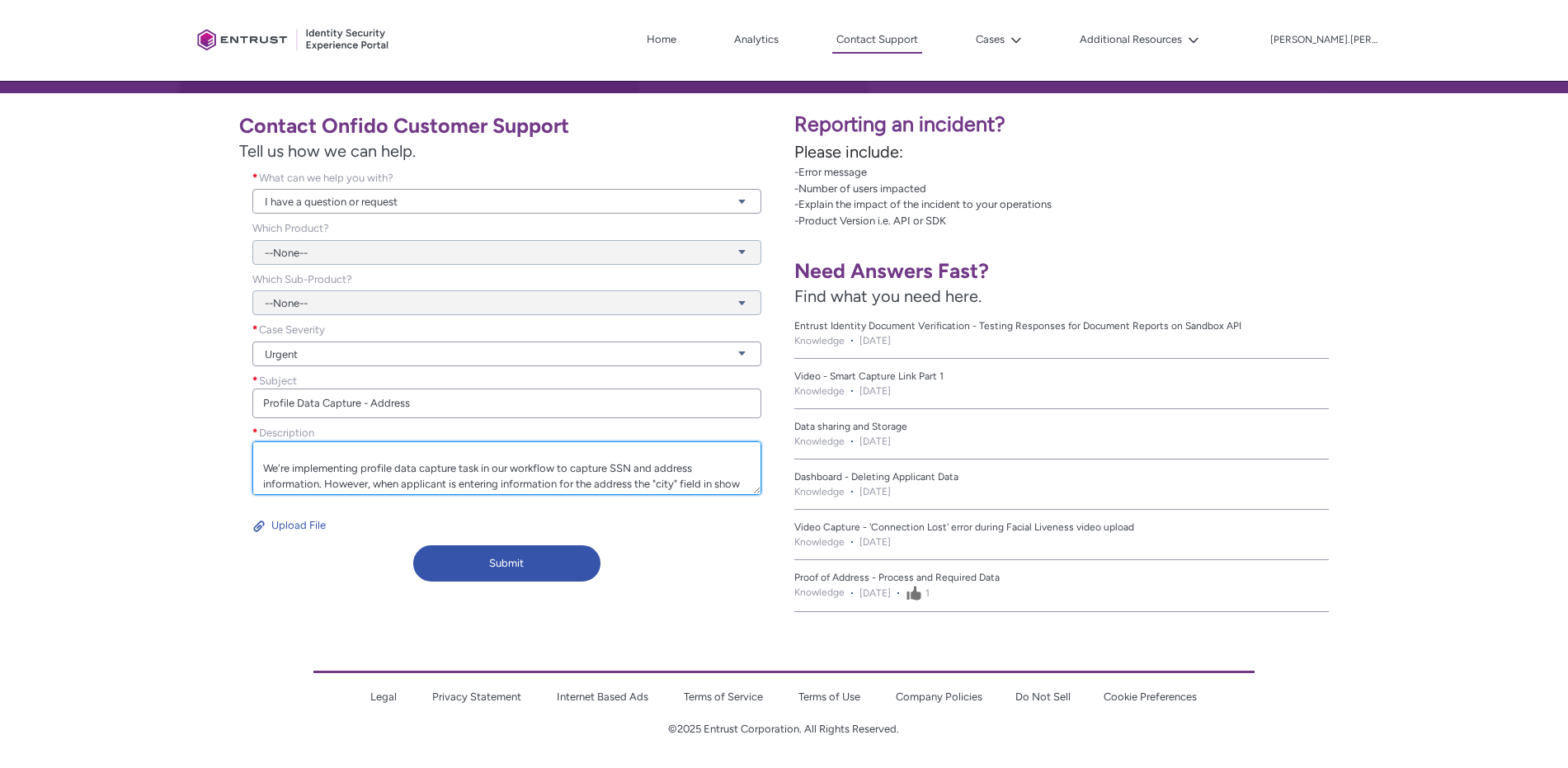
scroll to position [36, 0]
click at [479, 484] on textarea "Hello, We're implementing profile data capture task in our workflow to capture …" at bounding box center [507, 468] width 509 height 54
click at [714, 487] on textarea "Hello, We're implementing profile data capture task in our workflow to capture …" at bounding box center [507, 468] width 509 height 54
drag, startPoint x: 679, startPoint y: 472, endPoint x: 777, endPoint y: 508, distance: 104.4
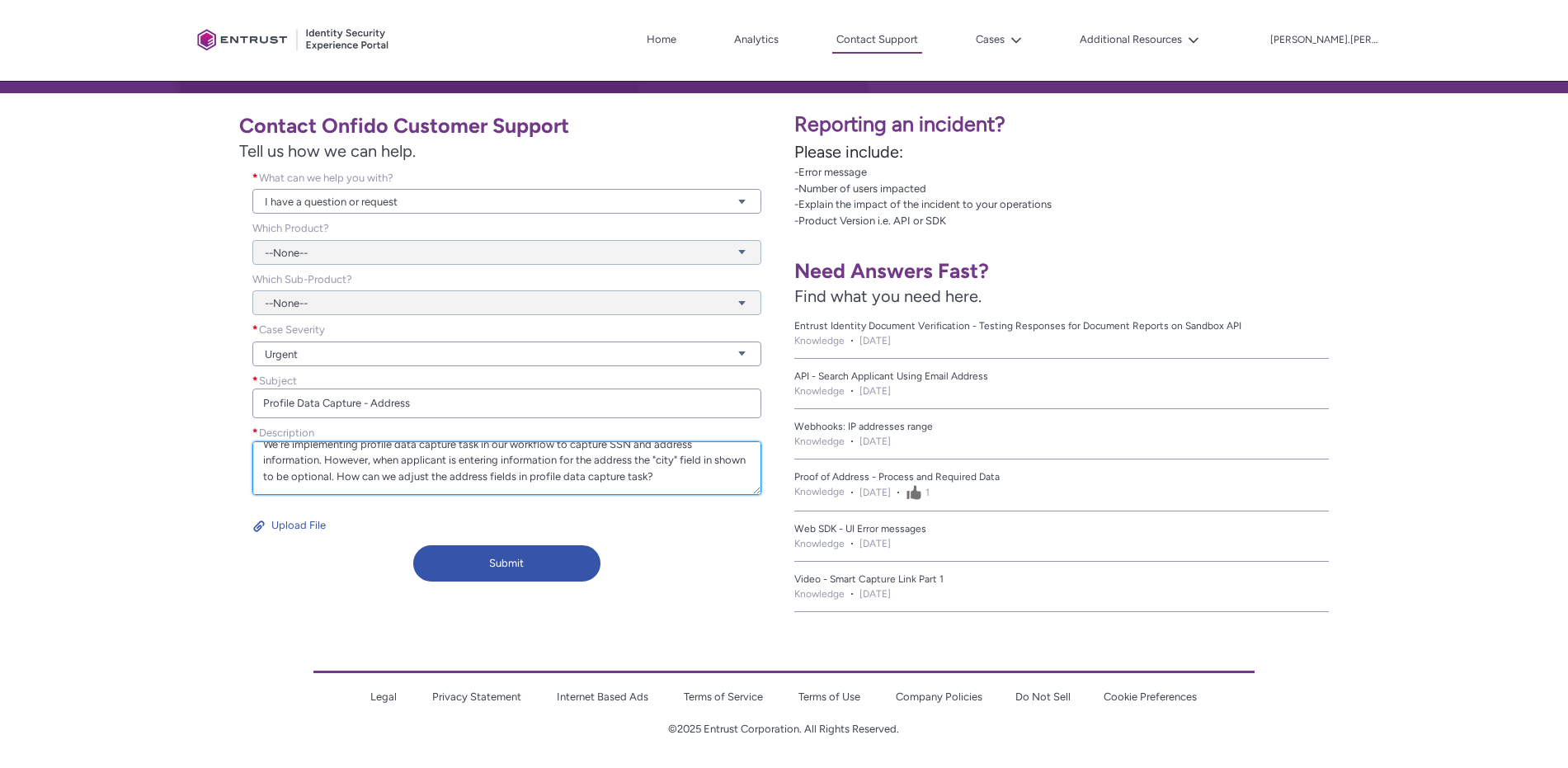
click at [679, 472] on textarea "Hello, We're implementing profile data capture task in our workflow to capture …" at bounding box center [507, 468] width 509 height 54
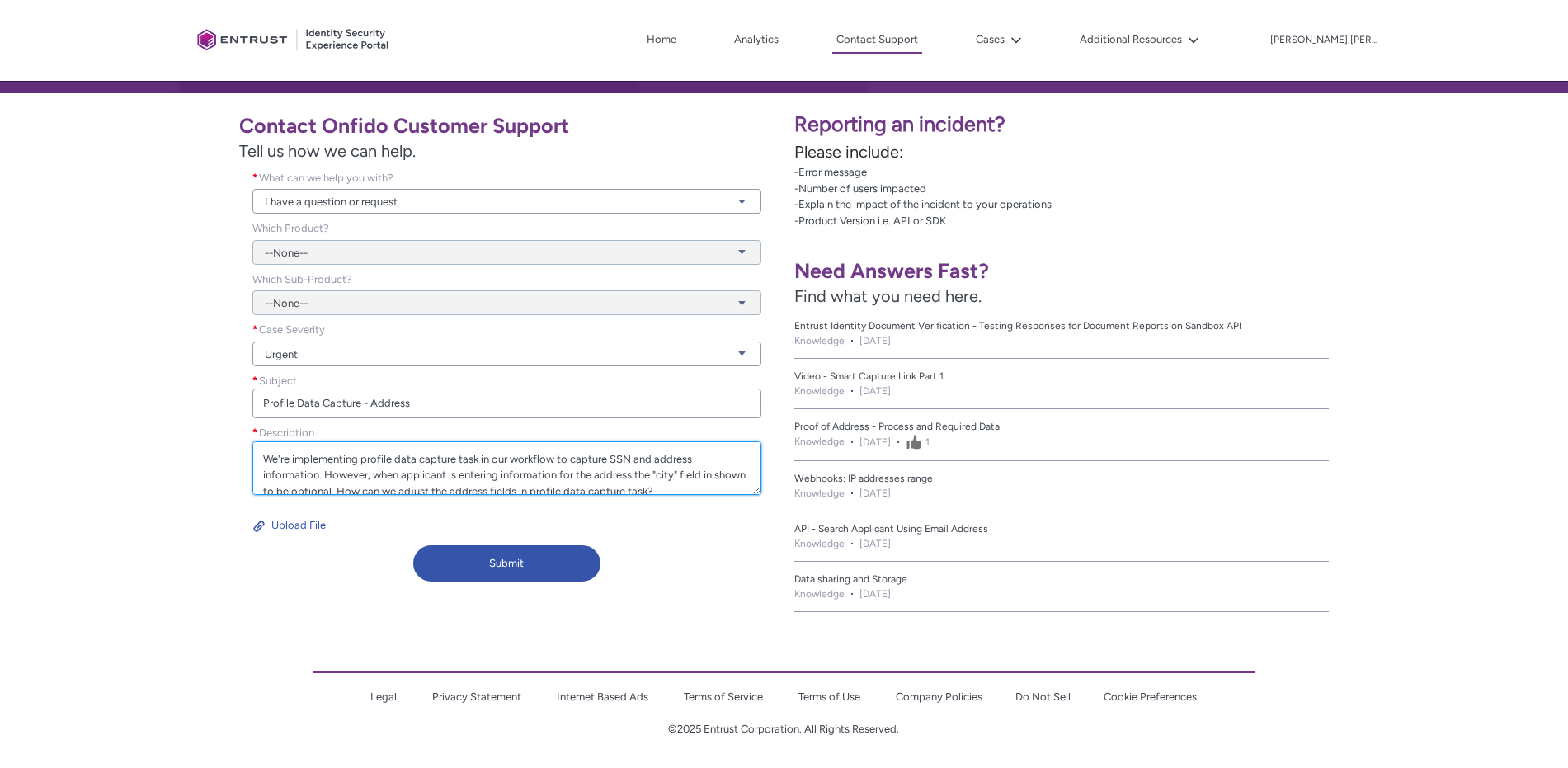
click at [509, 456] on textarea "Hello, We're implementing profile data capture task in our workflow to capture …" at bounding box center [507, 468] width 509 height 54
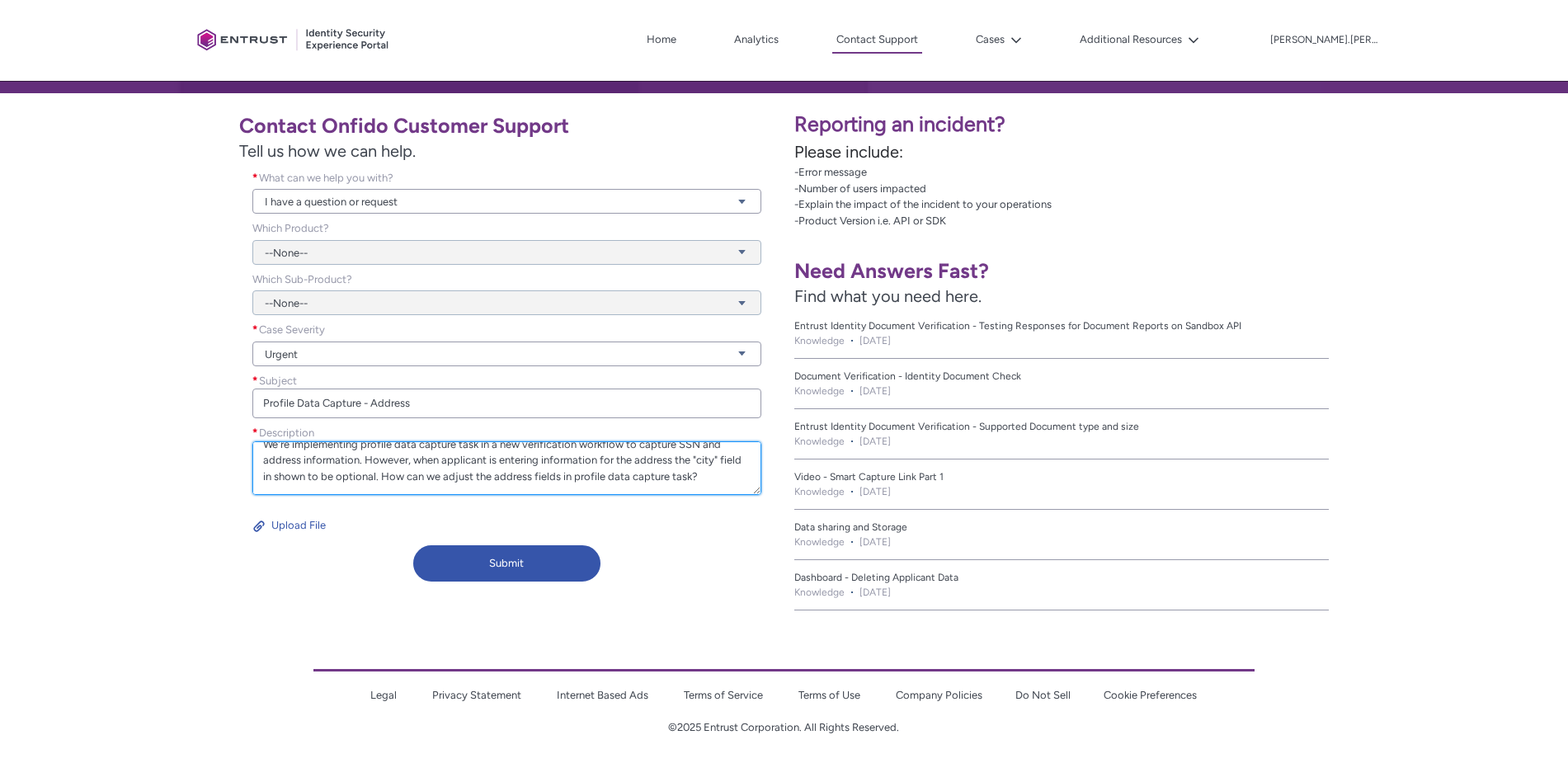
scroll to position [272, 0]
drag, startPoint x: 669, startPoint y: 462, endPoint x: 694, endPoint y: 470, distance: 26.2
click at [669, 462] on textarea "Hello, We're implementing profile data capture task in a new verification workf…" at bounding box center [507, 468] width 509 height 54
click at [423, 463] on textarea "Hello, We're implementing profile data capture task in a new verification workf…" at bounding box center [507, 468] width 509 height 54
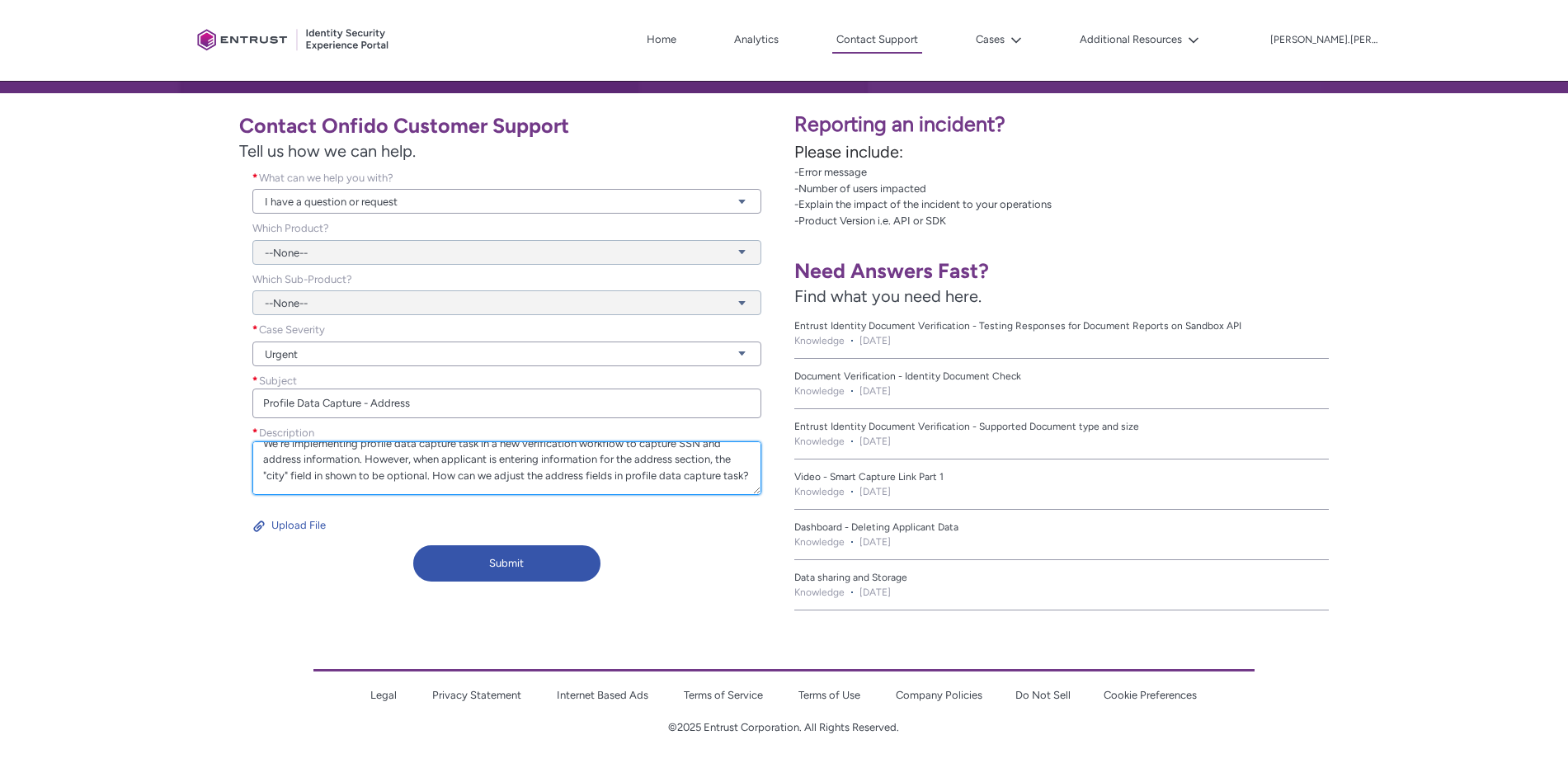
click at [604, 480] on textarea "Hello, We're implementing profile data capture task in a new verification workf…" at bounding box center [507, 468] width 509 height 54
drag, startPoint x: 280, startPoint y: 474, endPoint x: 318, endPoint y: 479, distance: 38.3
click at [316, 478] on textarea "Hello, We're implementing profile data capture task in a new verification workf…" at bounding box center [507, 468] width 509 height 54
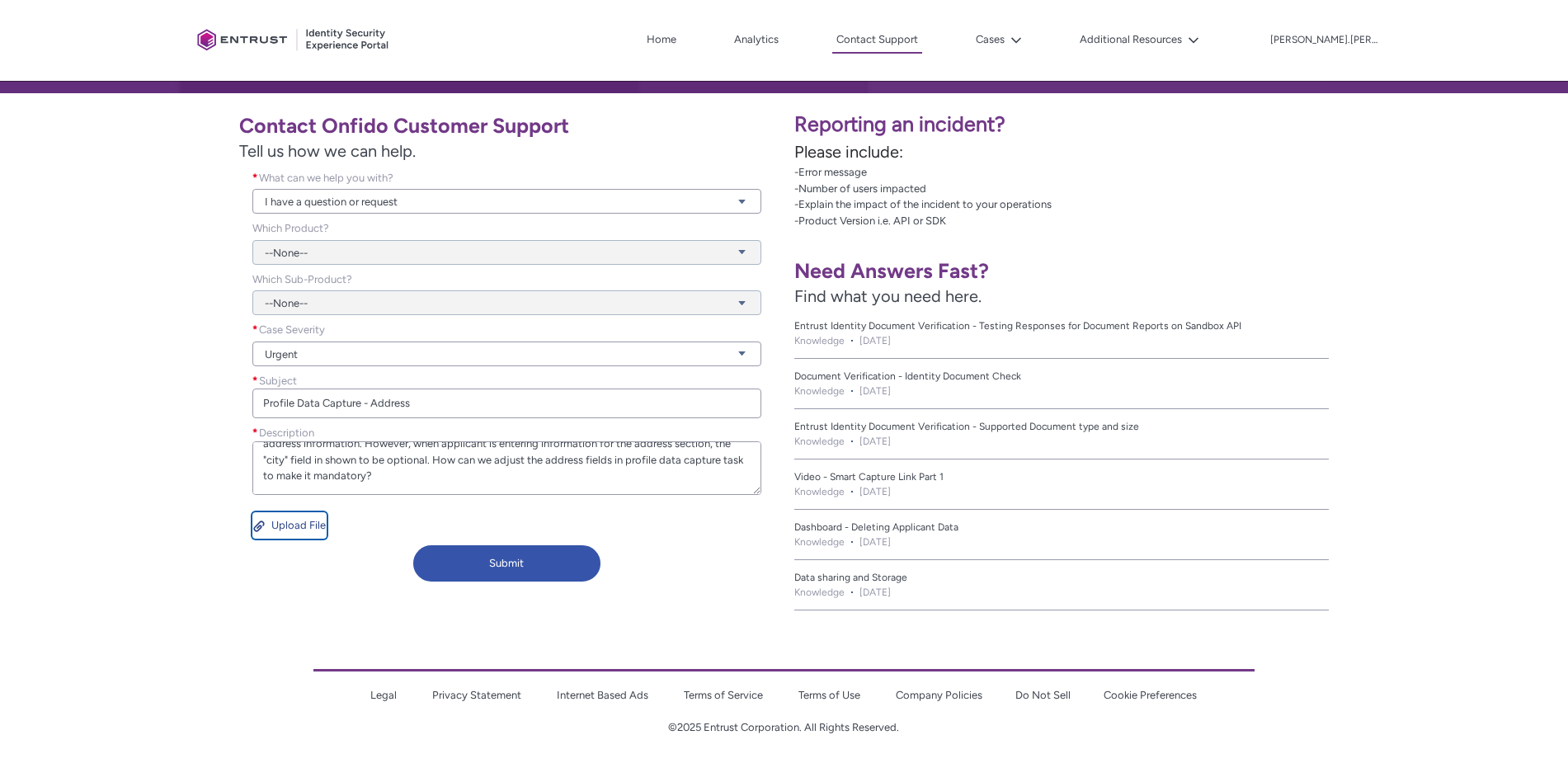
click at [287, 530] on button "Upload File" at bounding box center [290, 525] width 74 height 27
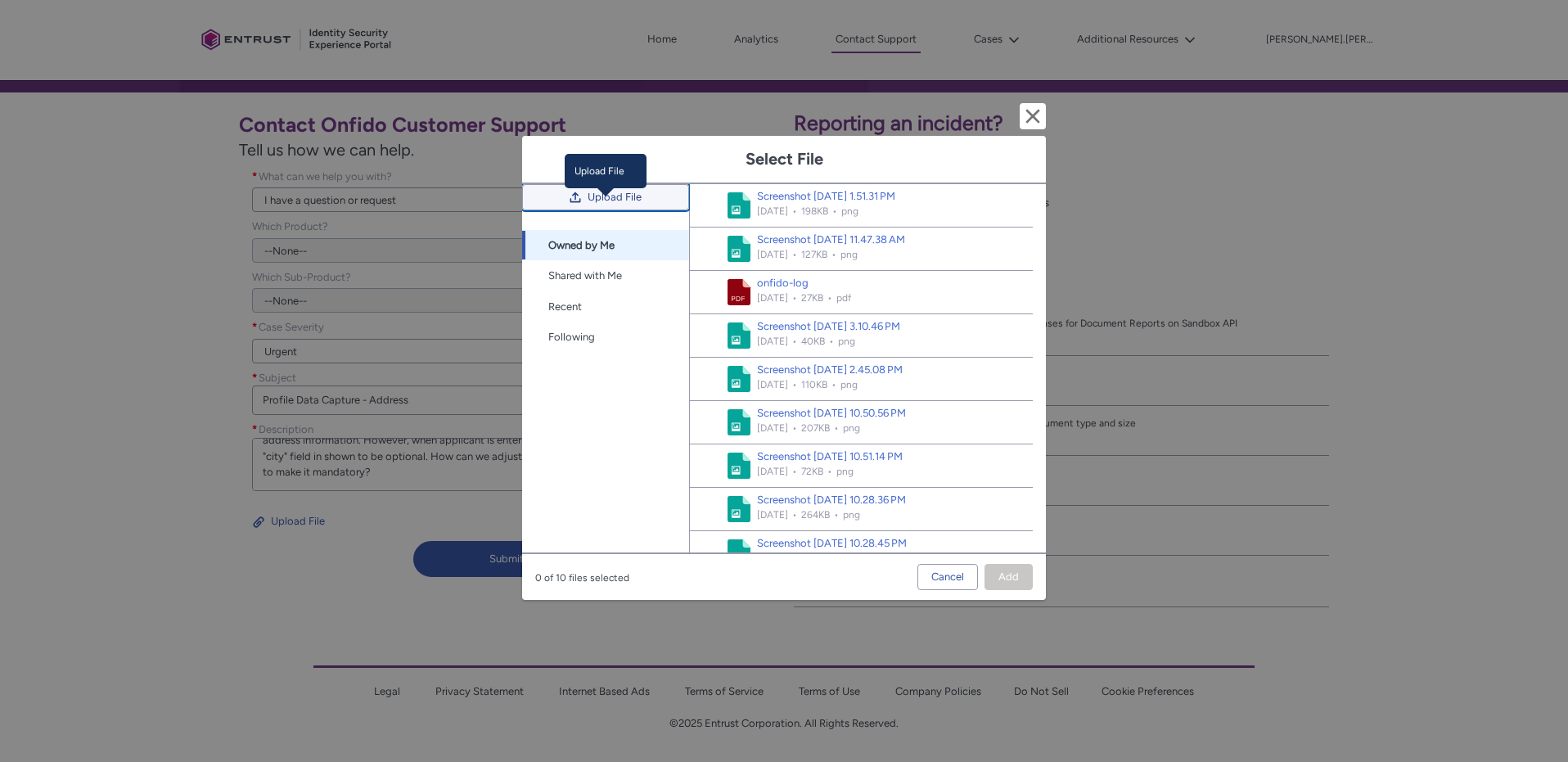
click at [615, 204] on span "Upload File" at bounding box center [614, 197] width 54 height 25
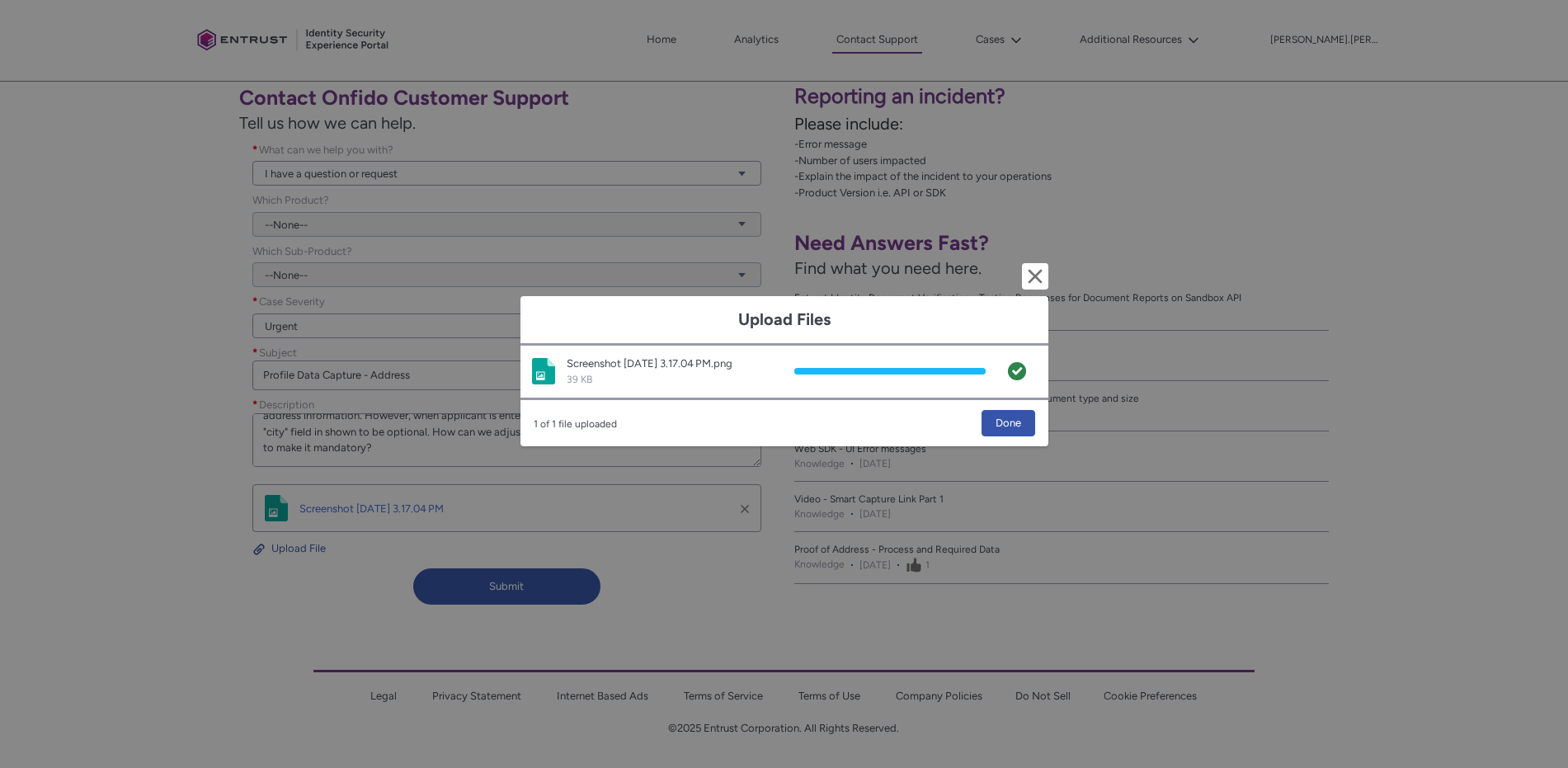
scroll to position [300, 0]
click at [1010, 429] on span "Done" at bounding box center [1008, 423] width 26 height 25
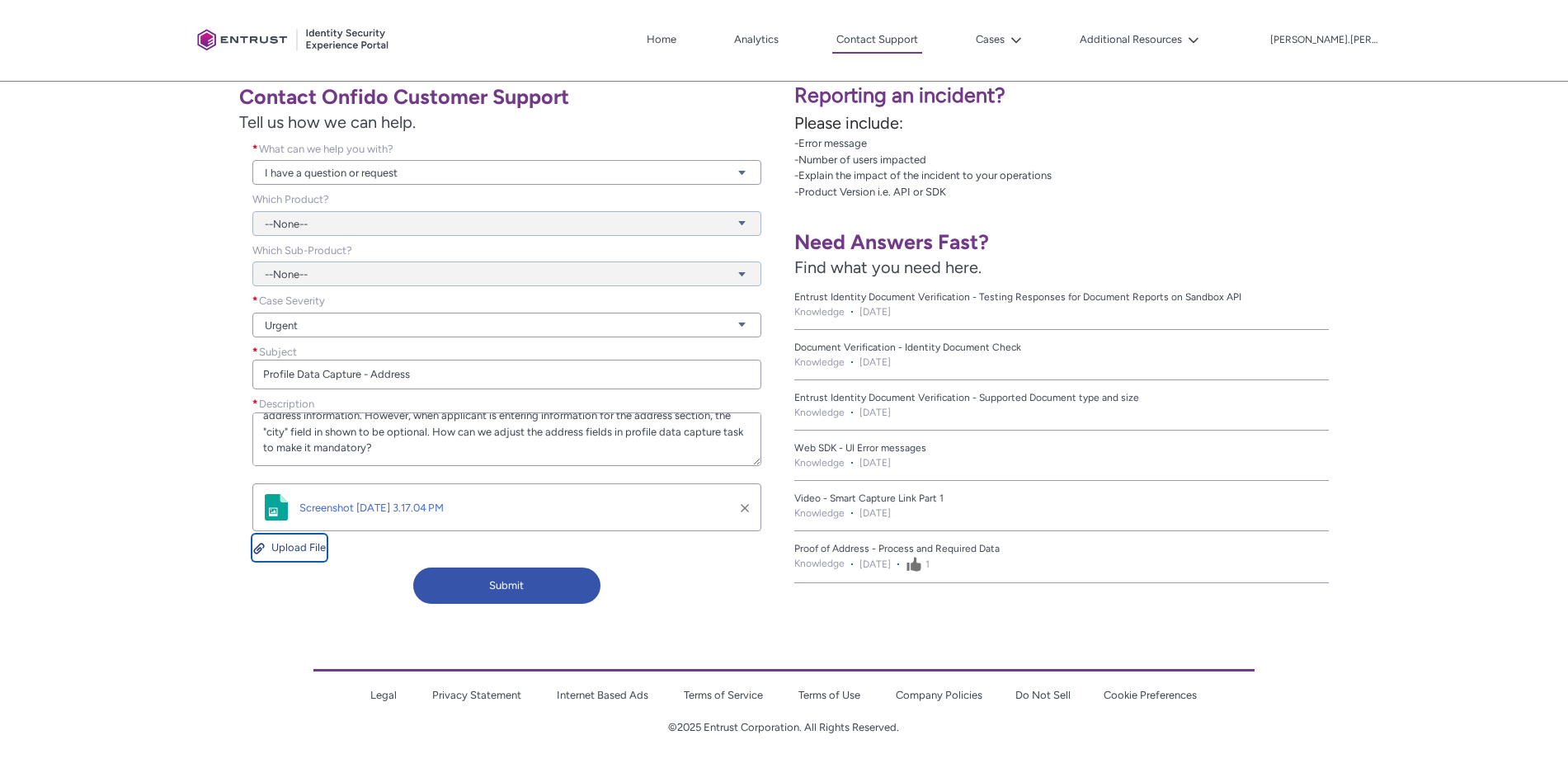
scroll to position [70, 0]
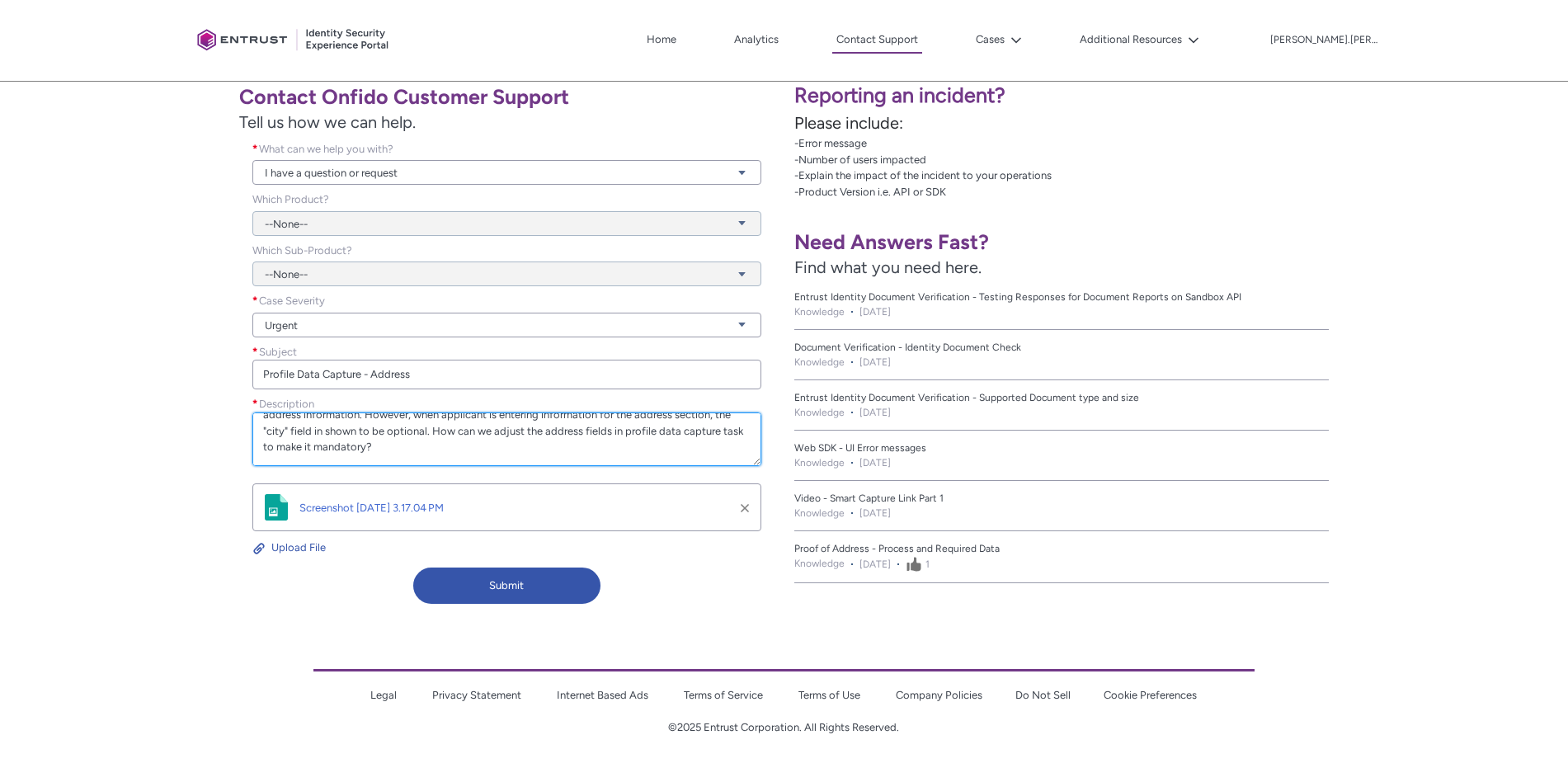
click at [457, 436] on textarea "Hello, We're implementing profile data capture task in a new verification workf…" at bounding box center [507, 439] width 509 height 54
click at [434, 427] on textarea "Hello, We're implementing profile data capture task in a new verification workf…" at bounding box center [507, 439] width 509 height 54
click at [701, 438] on textarea "Hello, We're implementing profile data capture task in a new verification workf…" at bounding box center [507, 439] width 509 height 54
click at [373, 440] on textarea "Hello, We're implementing profile data capture task in a new verification workf…" at bounding box center [507, 439] width 509 height 54
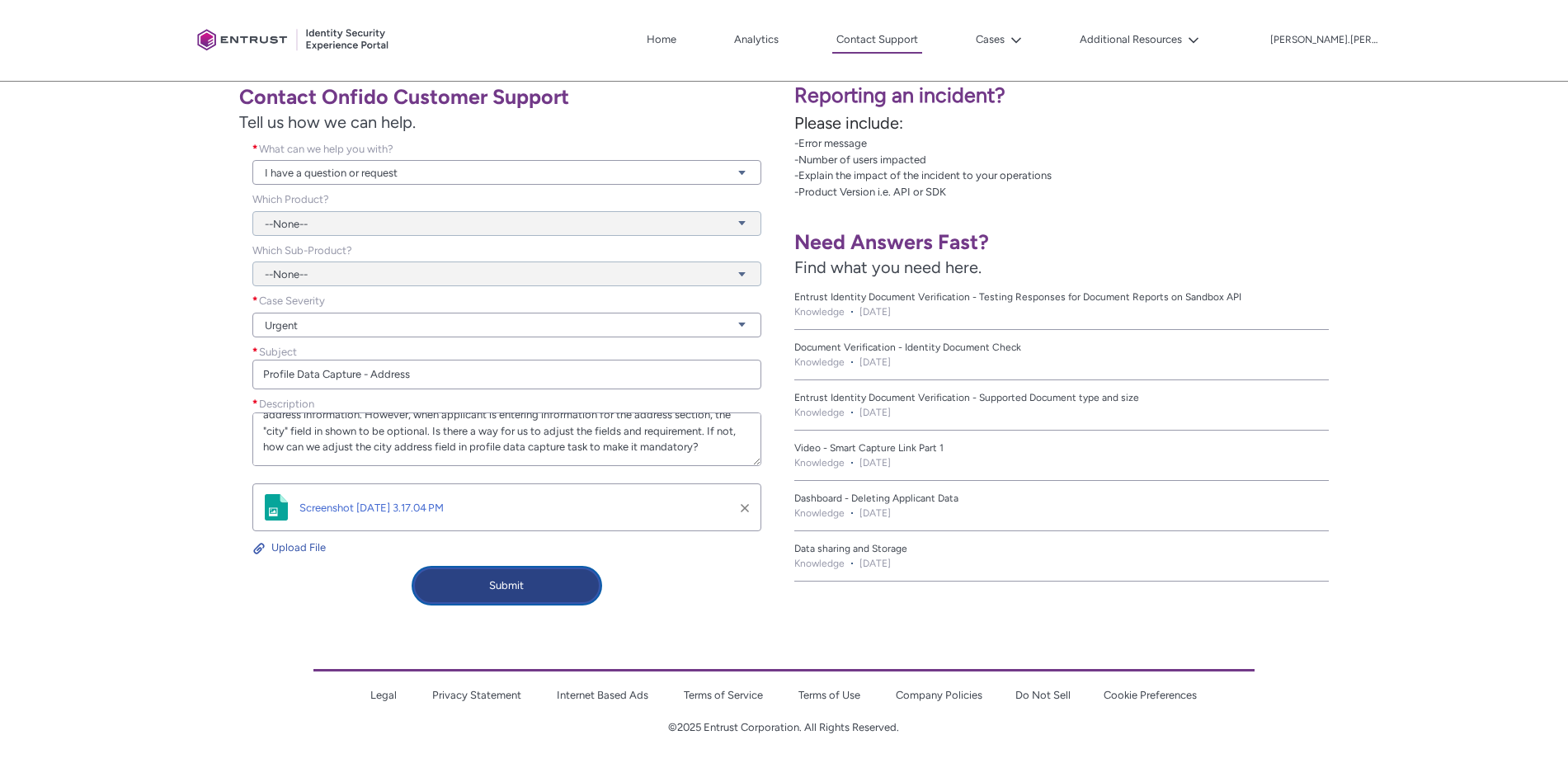
drag, startPoint x: 533, startPoint y: 597, endPoint x: 470, endPoint y: 240, distance: 362.5
click at [474, 240] on div "Contact Onfido Customer Support Tell us how we can help. What can we help you w…" at bounding box center [392, 342] width 765 height 537
click at [355, 281] on div "--None--" at bounding box center [507, 265] width 509 height 45
click at [342, 227] on div "--None--" at bounding box center [507, 214] width 509 height 45
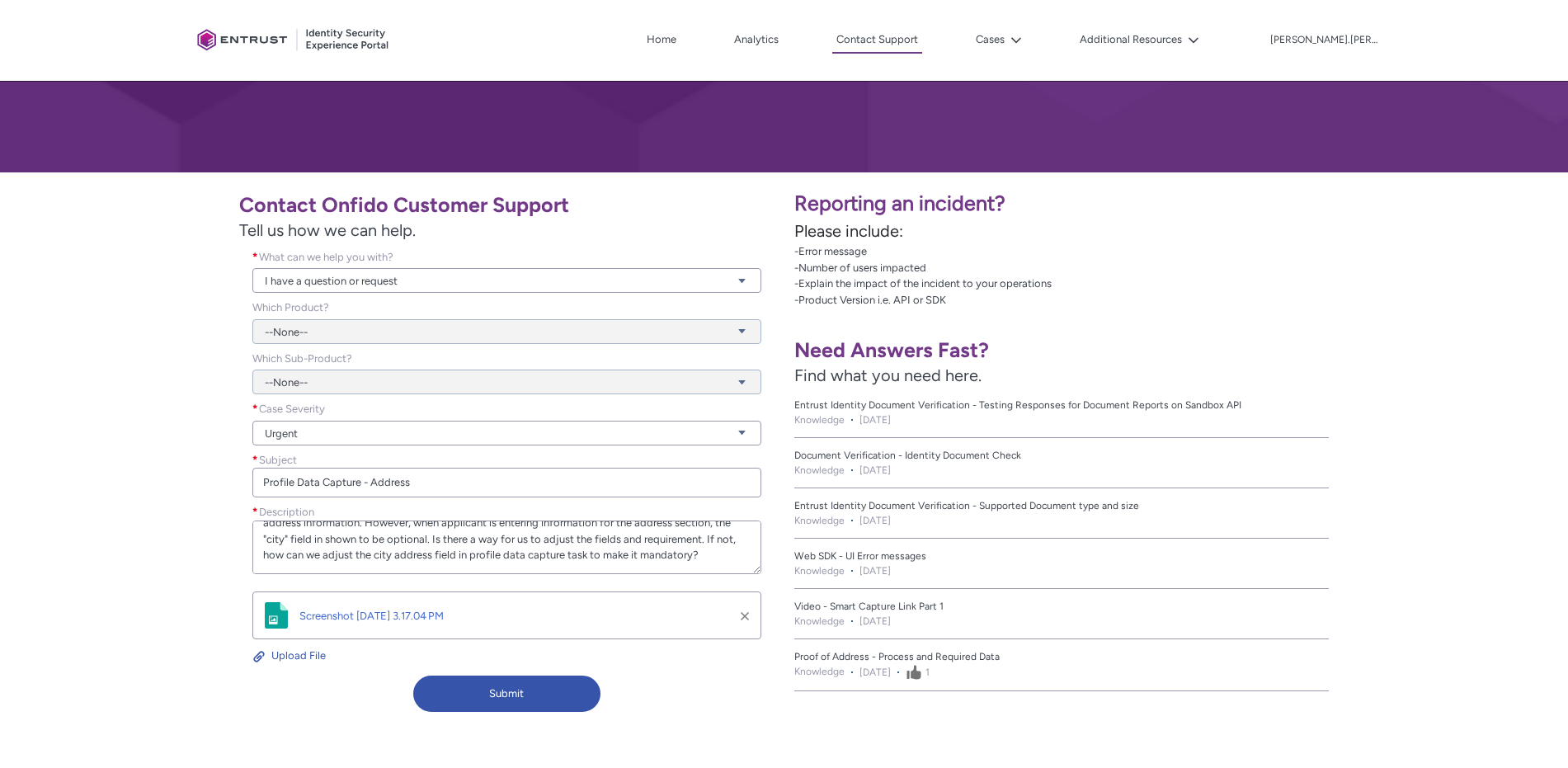
scroll to position [261, 0]
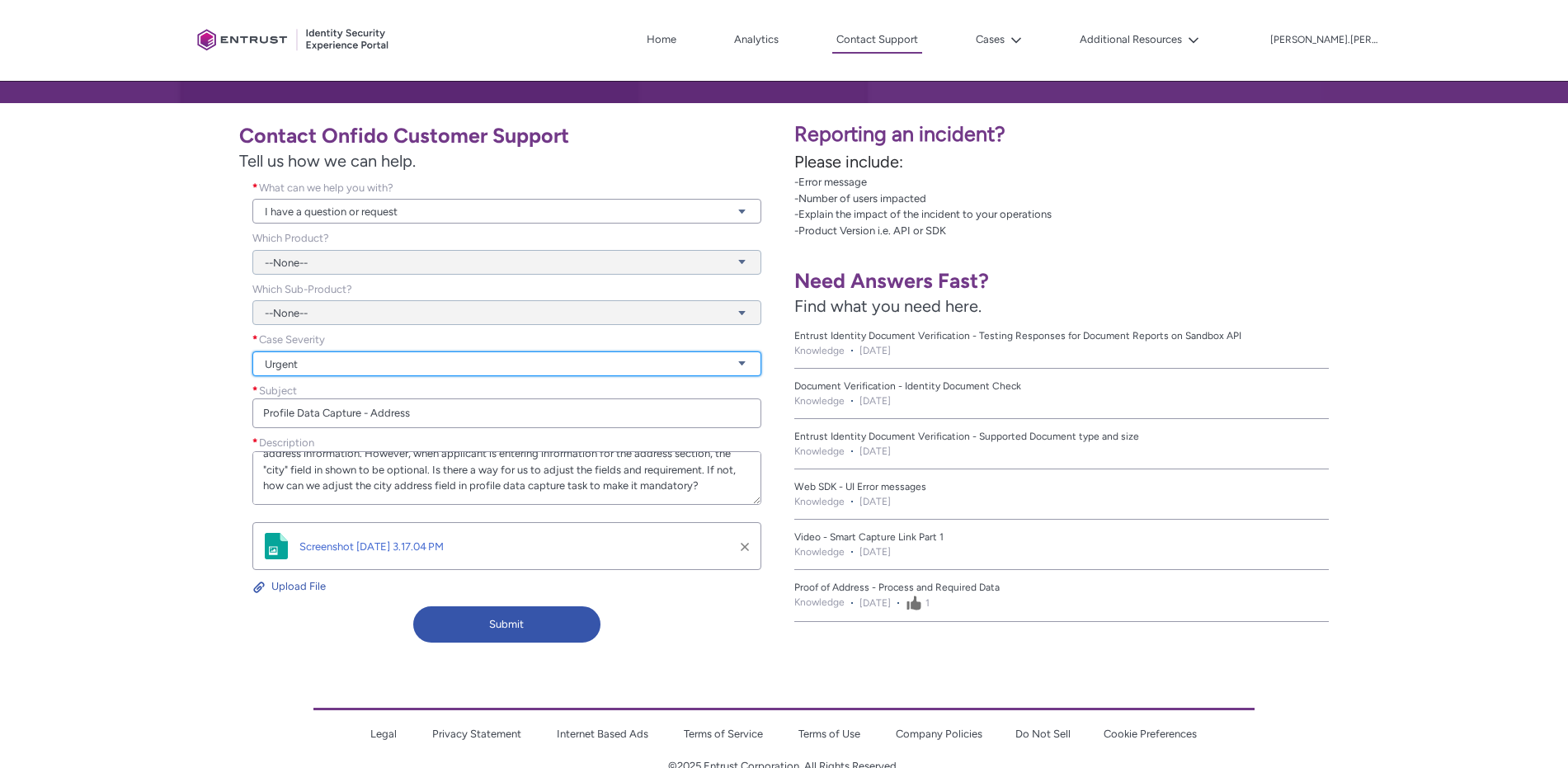
click at [405, 374] on link "Urgent" at bounding box center [507, 363] width 509 height 25
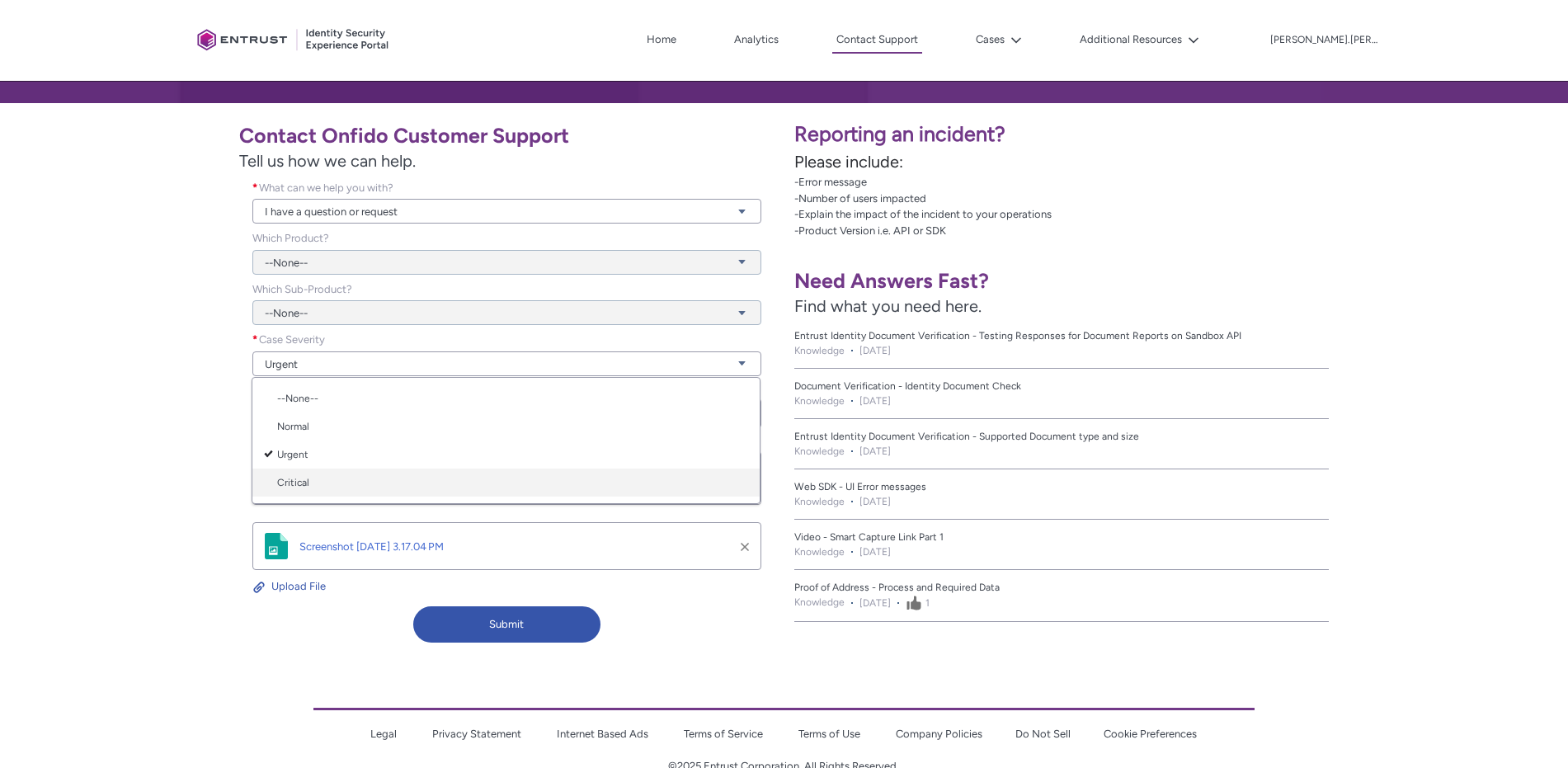
click at [293, 476] on link "Critical" at bounding box center [506, 483] width 508 height 28
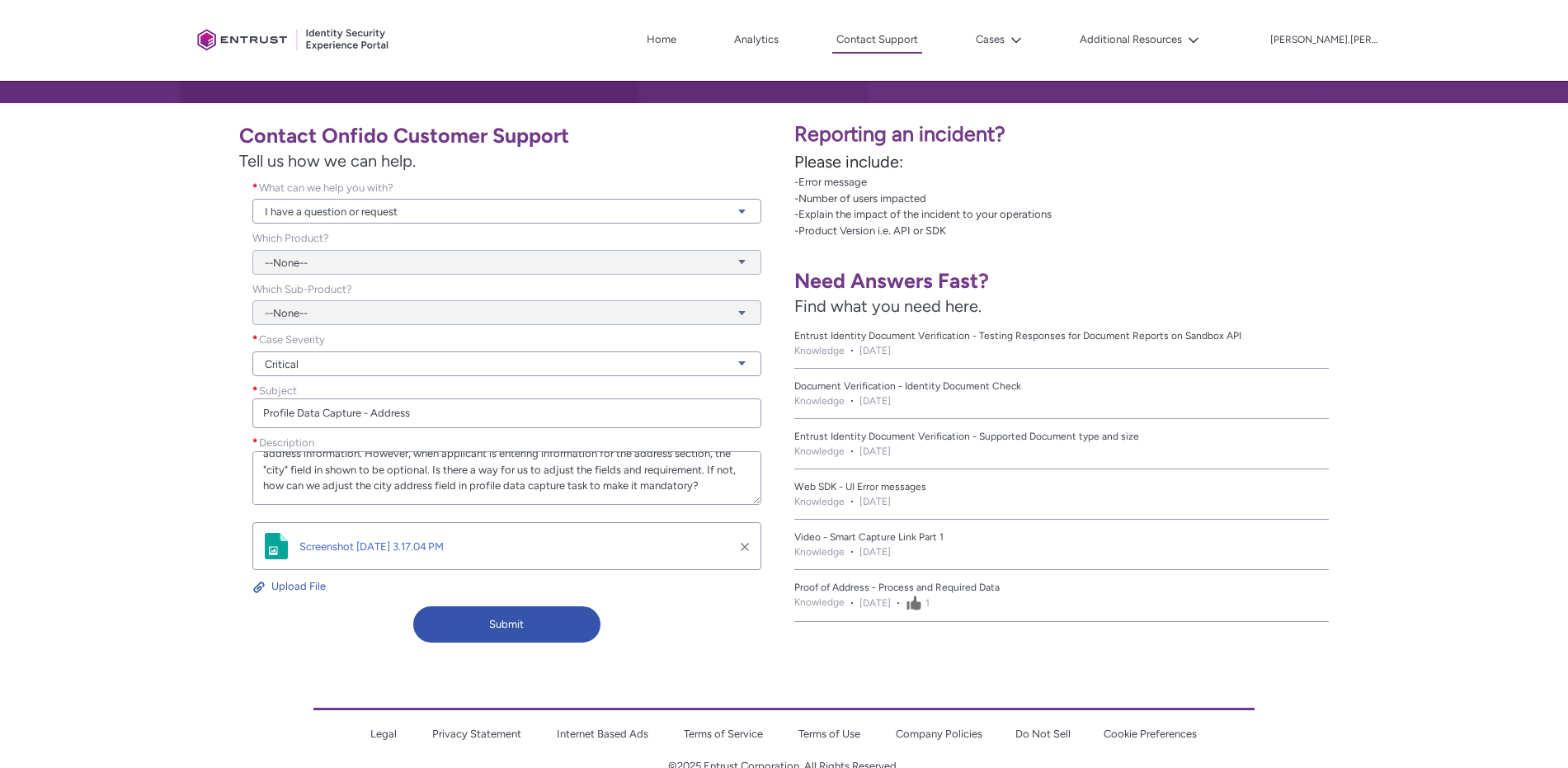
click at [158, 454] on div "Contact Onfido Customer Support Tell us how we can help. What can we help you w…" at bounding box center [392, 381] width 765 height 537
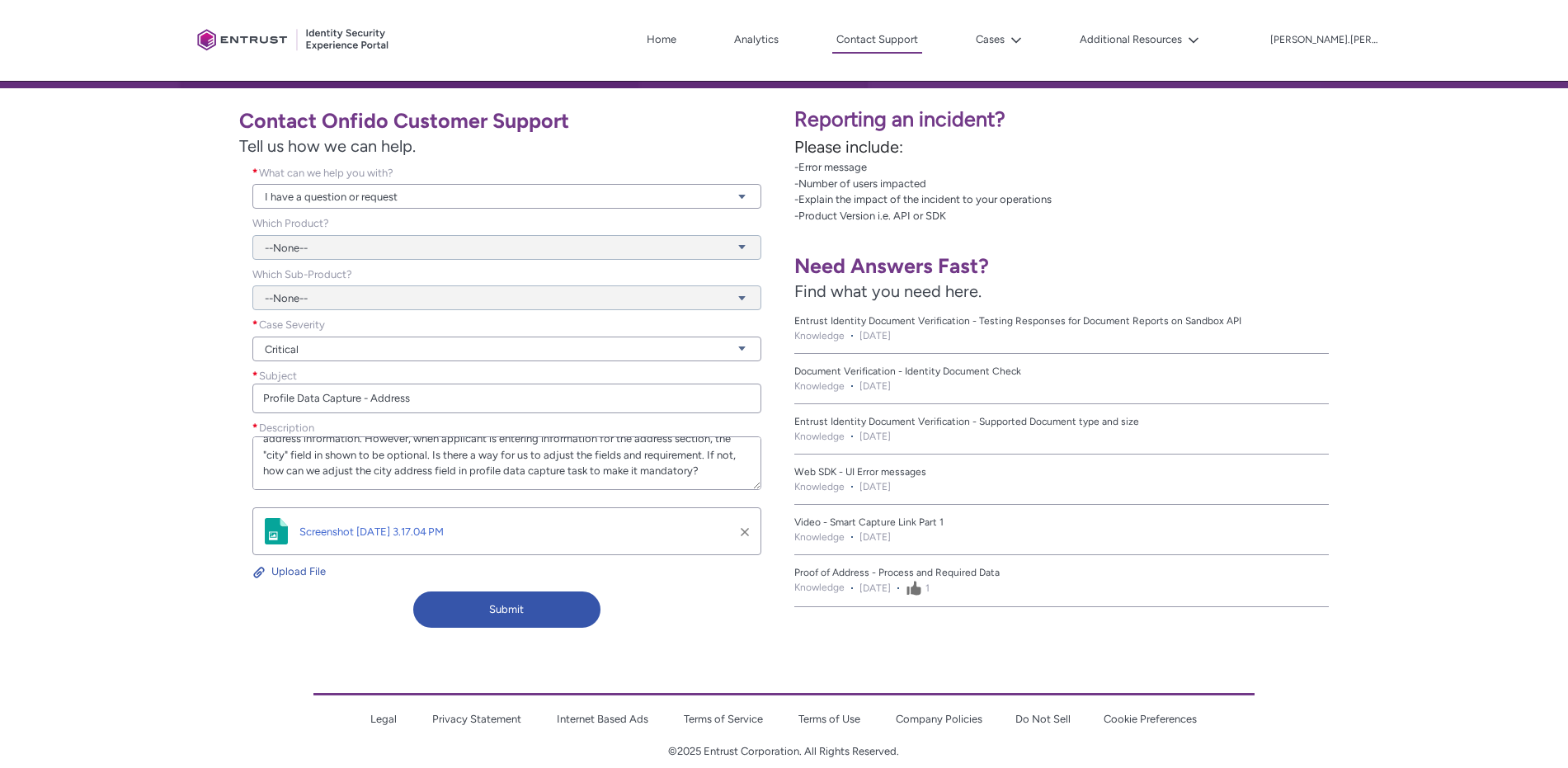
scroll to position [292, 0]
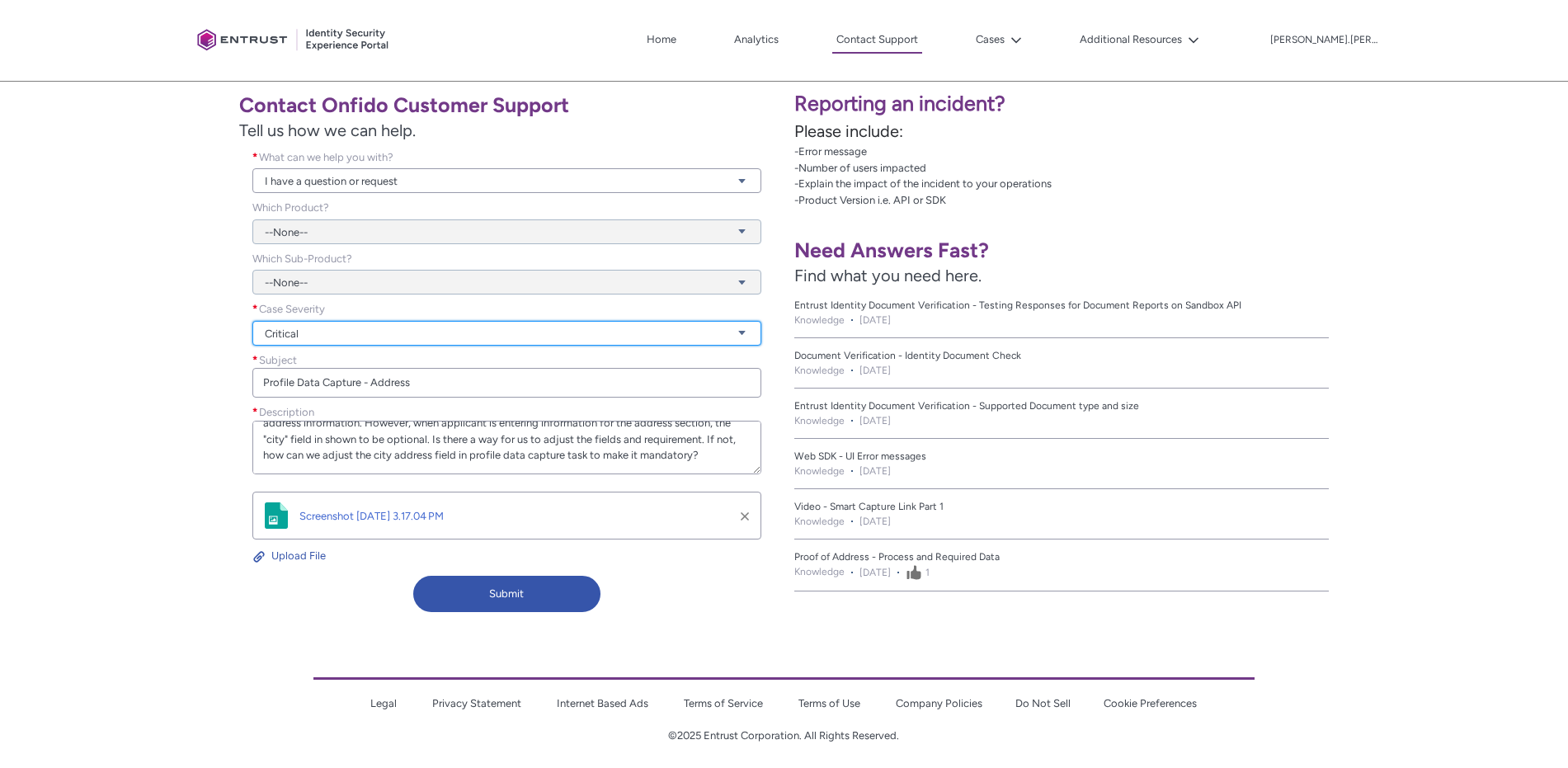
click at [374, 330] on link "Critical" at bounding box center [507, 333] width 509 height 25
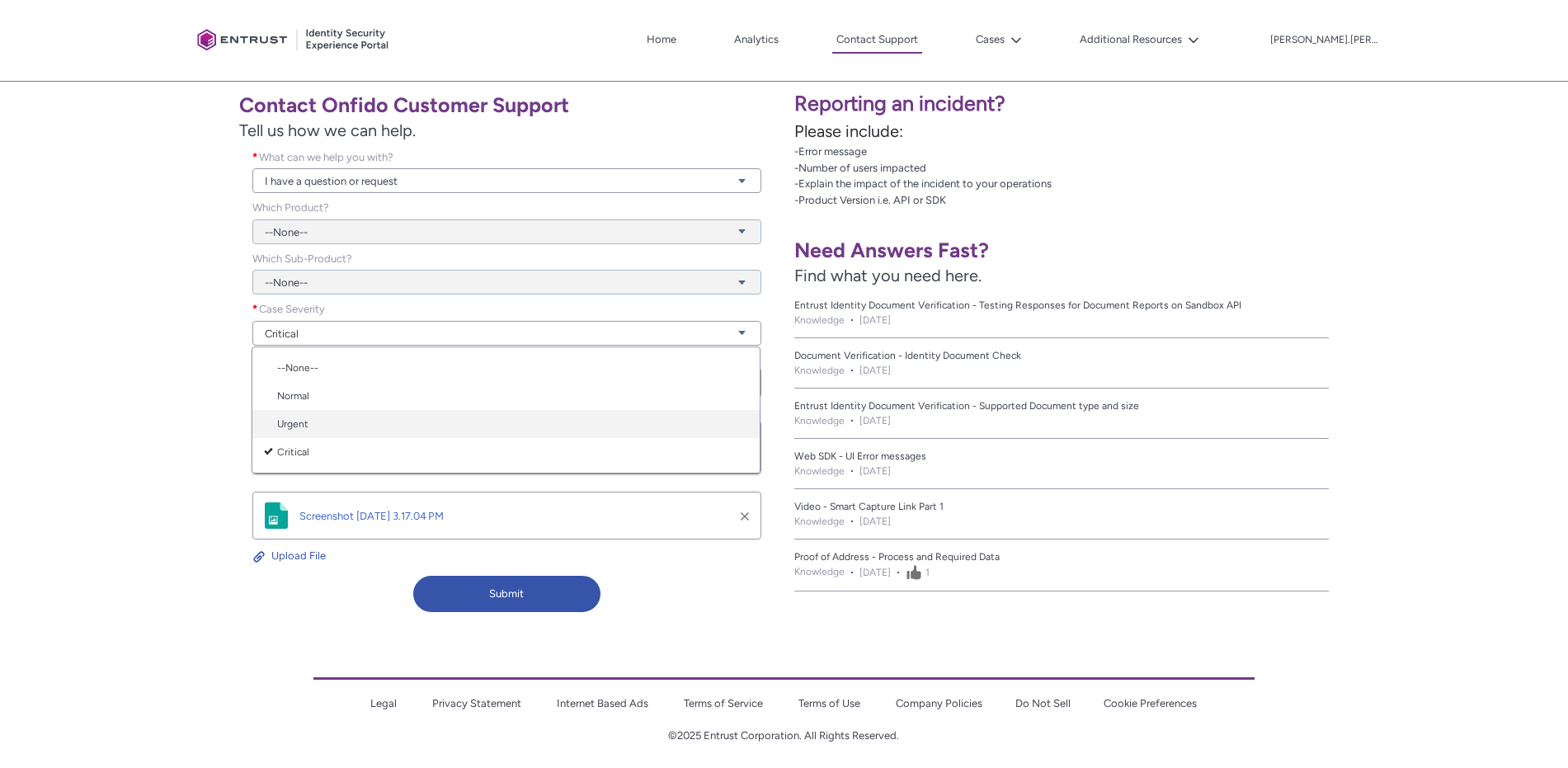
click at [293, 428] on link "Urgent" at bounding box center [506, 424] width 508 height 28
click at [161, 435] on div "Contact Onfido Customer Support Tell us how we can help. What can we help you w…" at bounding box center [392, 350] width 765 height 537
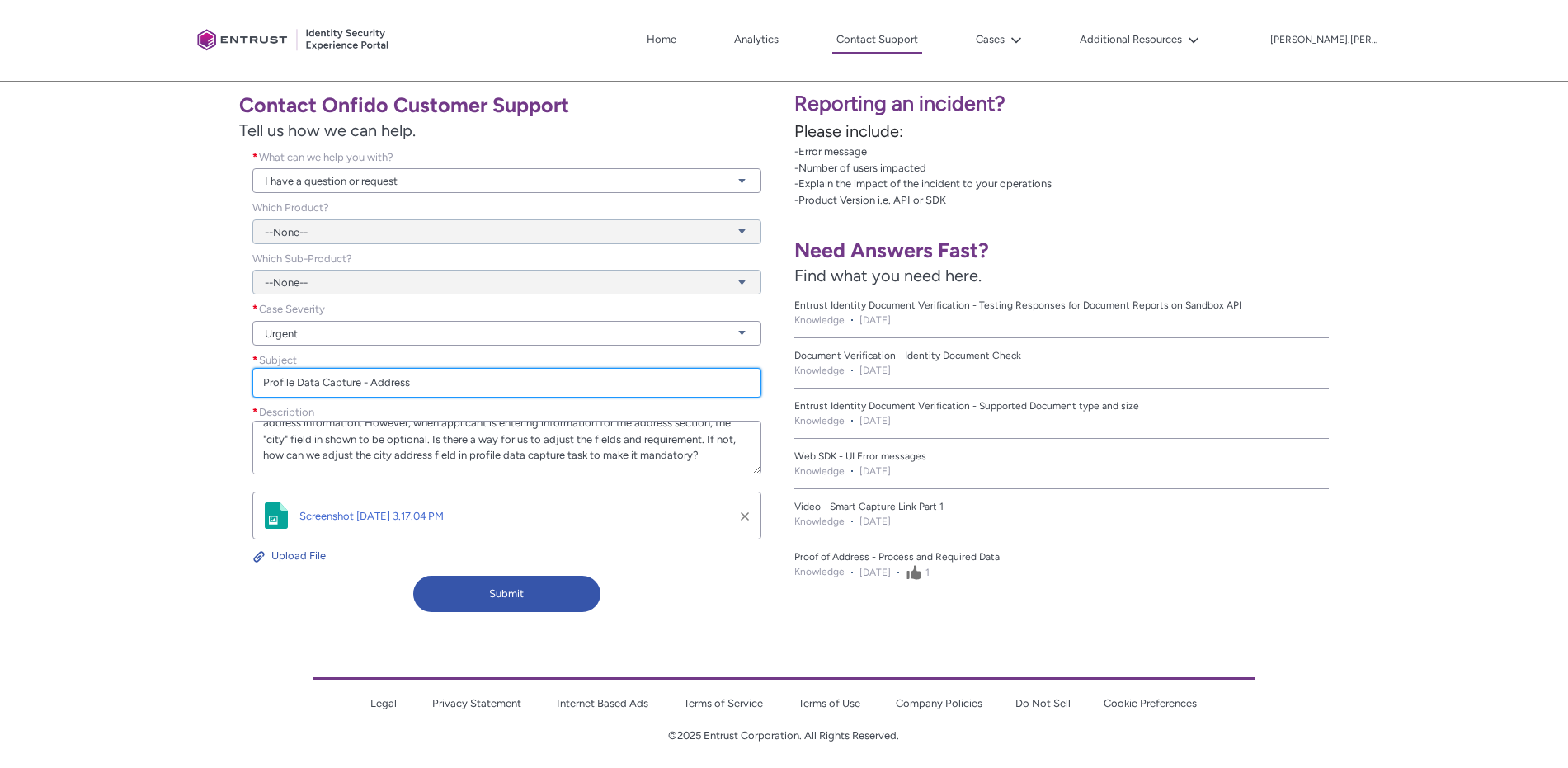
click at [446, 373] on input "Profile Data Capture - Address" at bounding box center [507, 382] width 509 height 29
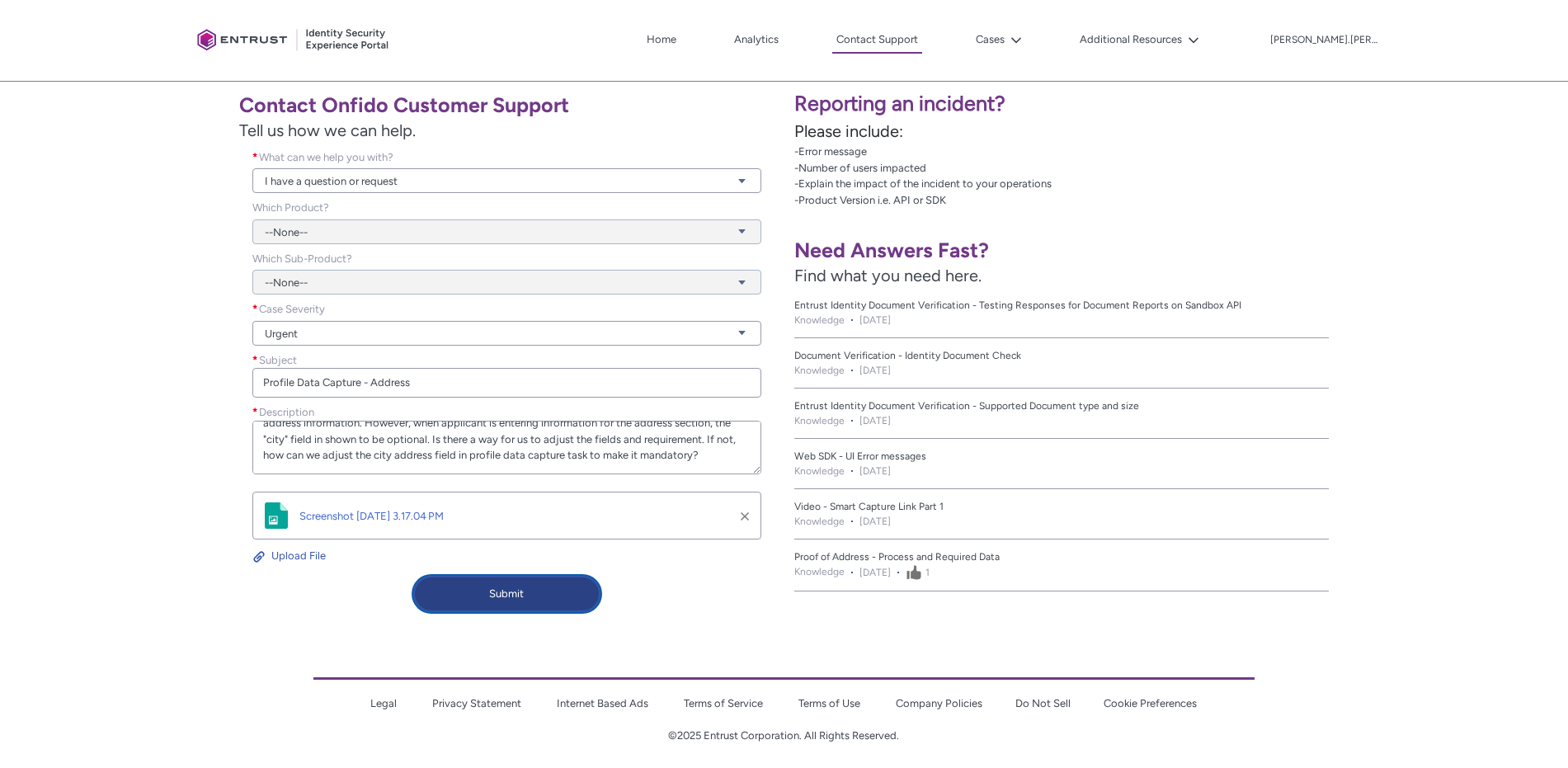
drag, startPoint x: 577, startPoint y: 600, endPoint x: 694, endPoint y: 446, distance: 193.4
click at [635, 445] on div "Contact Onfido Customer Support Tell us how we can help. What can we help you w…" at bounding box center [392, 350] width 765 height 537
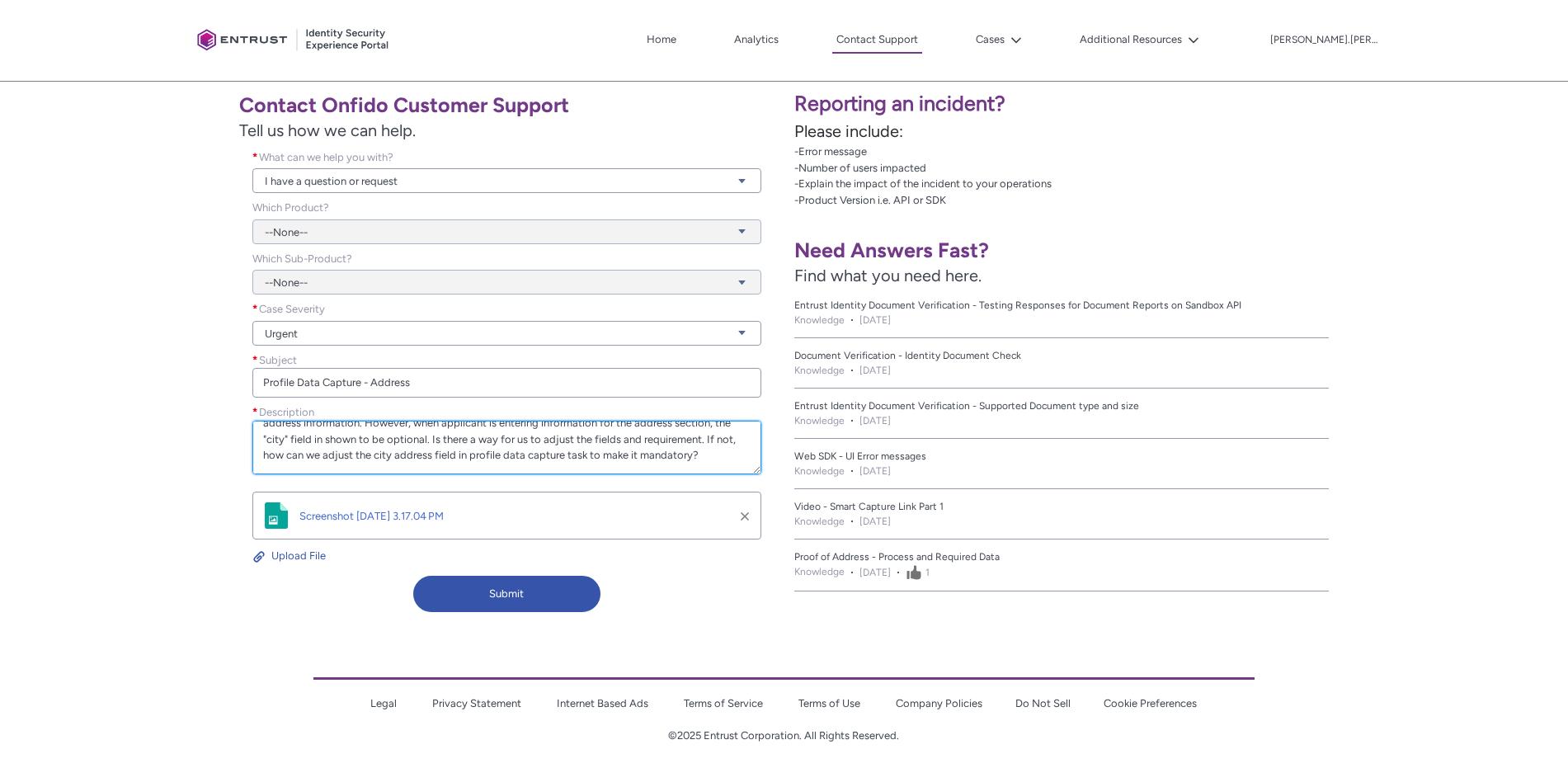
click at [718, 449] on textarea "Hello, We're implementing profile data capture task in a new verification workf…" at bounding box center [507, 447] width 509 height 54
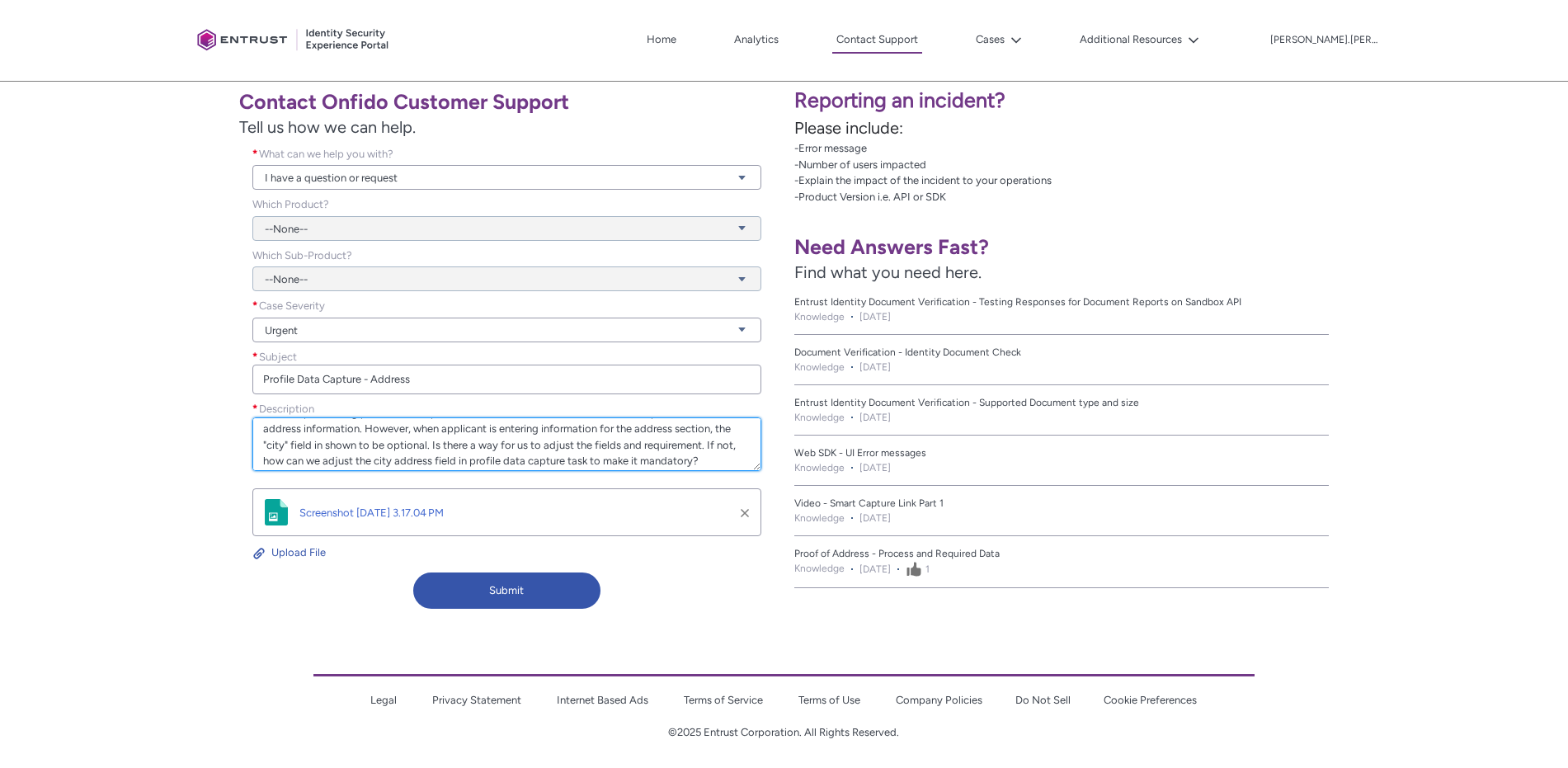
scroll to position [32, 0]
click at [435, 464] on textarea "Hello, We're implementing profile data capture task in a new verification workf…" at bounding box center [507, 445] width 509 height 54
click at [425, 460] on textarea "Hello, We're implementing profile data capture task in a new verification workf…" at bounding box center [507, 445] width 509 height 54
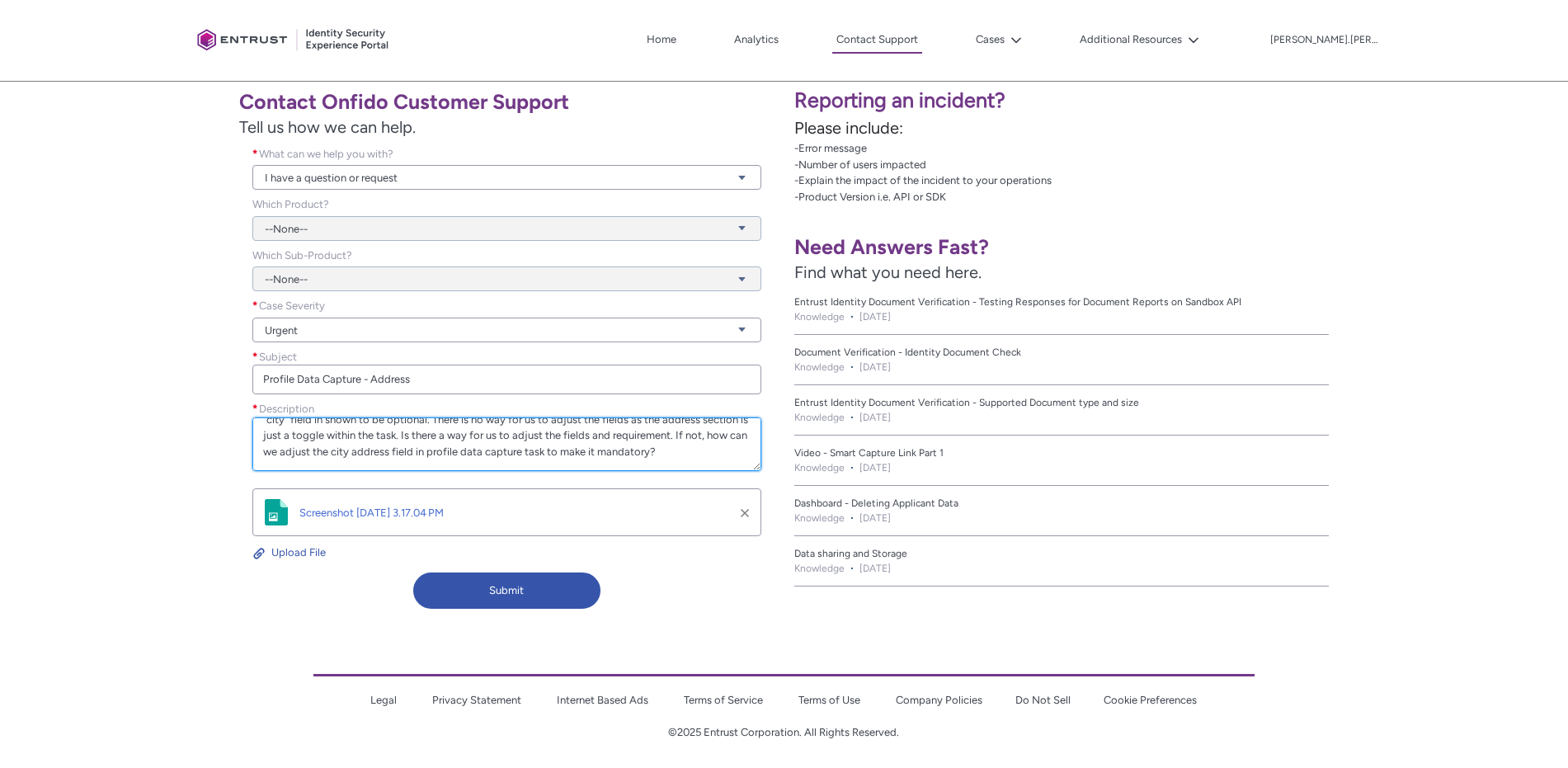
scroll to position [112, 0]
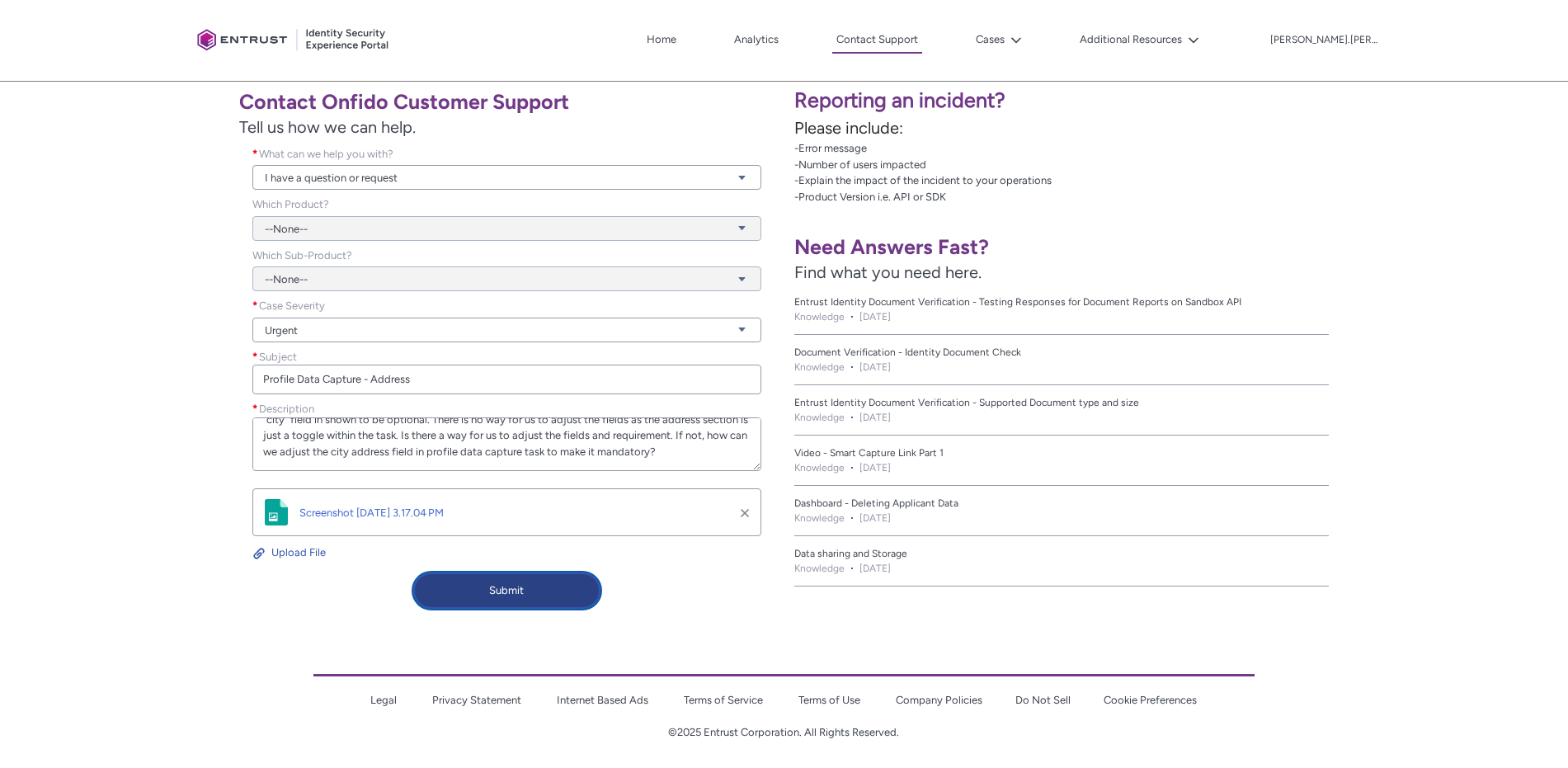
type textarea "Hello, We're implementing profile data capture task in a new verification workf…"
click at [532, 588] on button "Submit" at bounding box center [507, 591] width 188 height 36
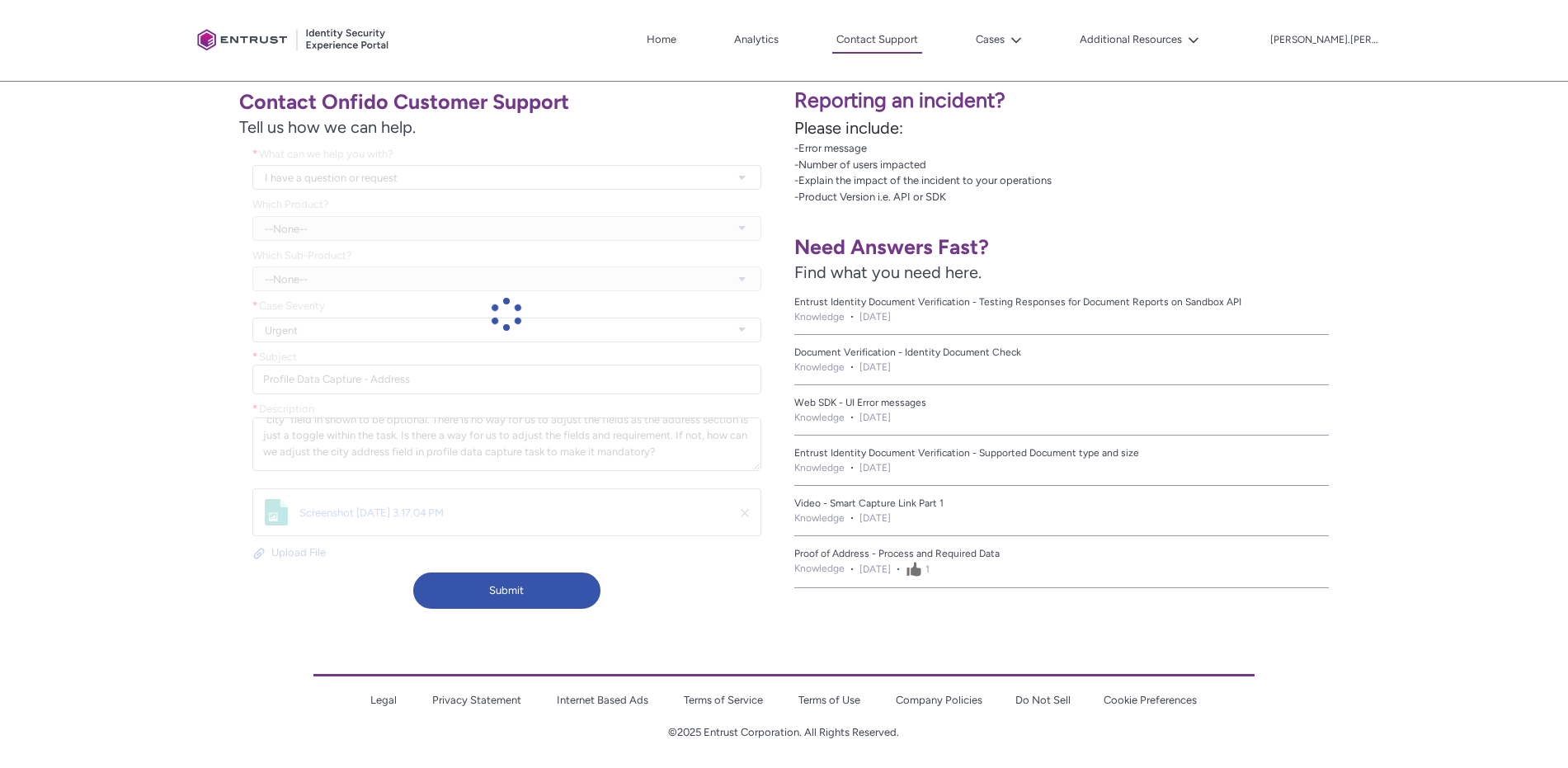
scroll to position [273, 0]
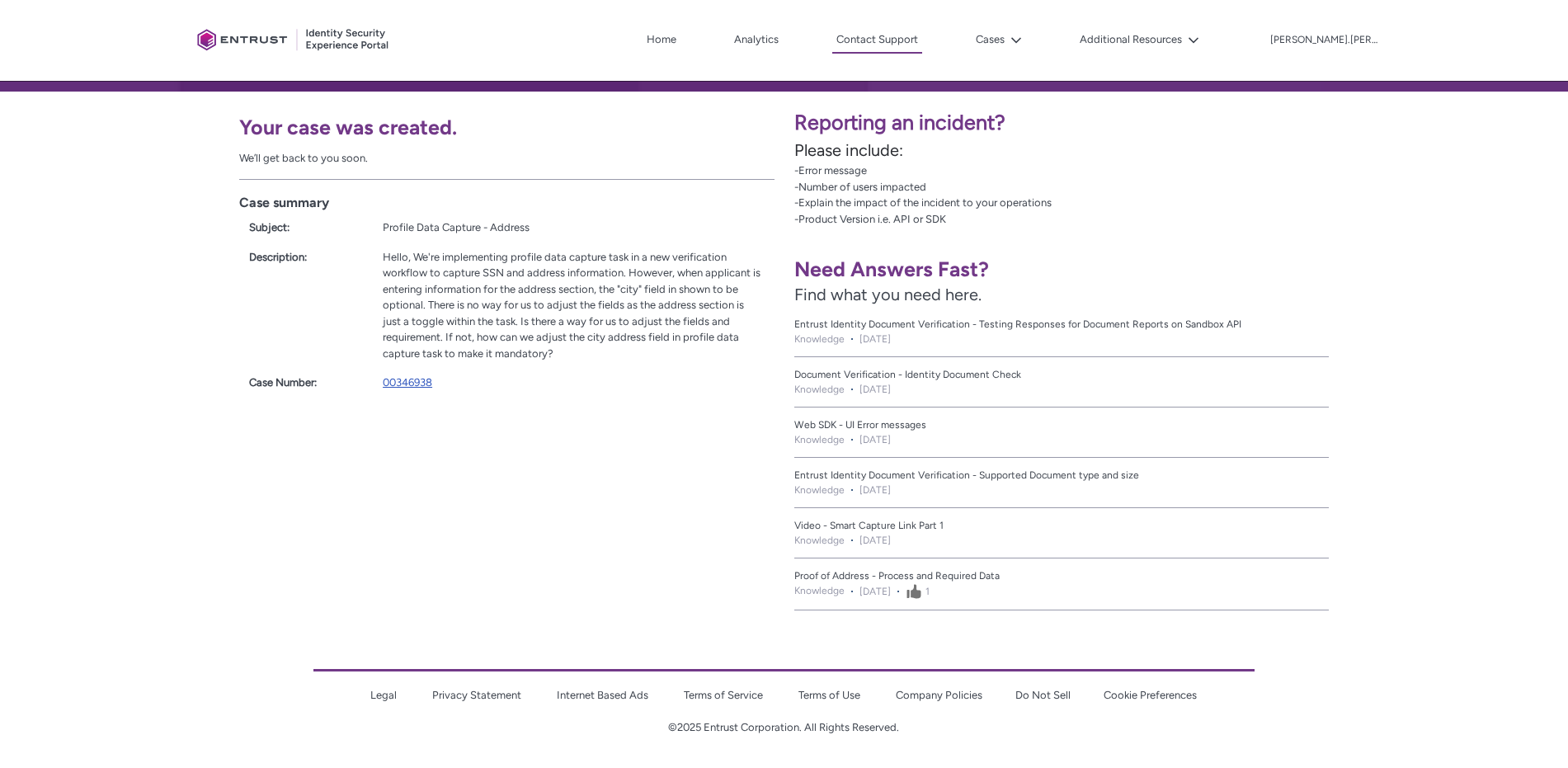
click at [414, 379] on link "00346938" at bounding box center [407, 382] width 49 height 12
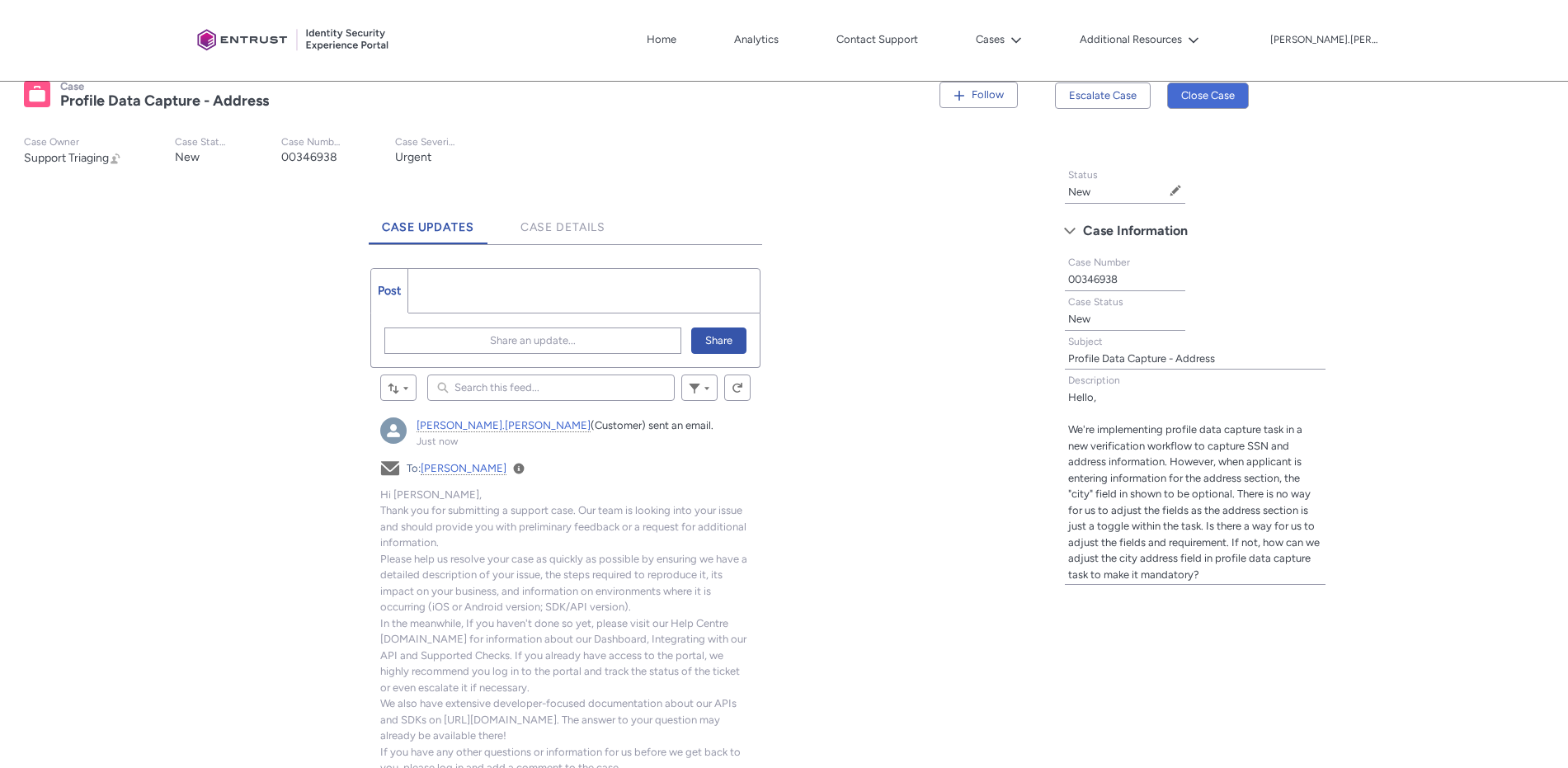
scroll to position [357, 0]
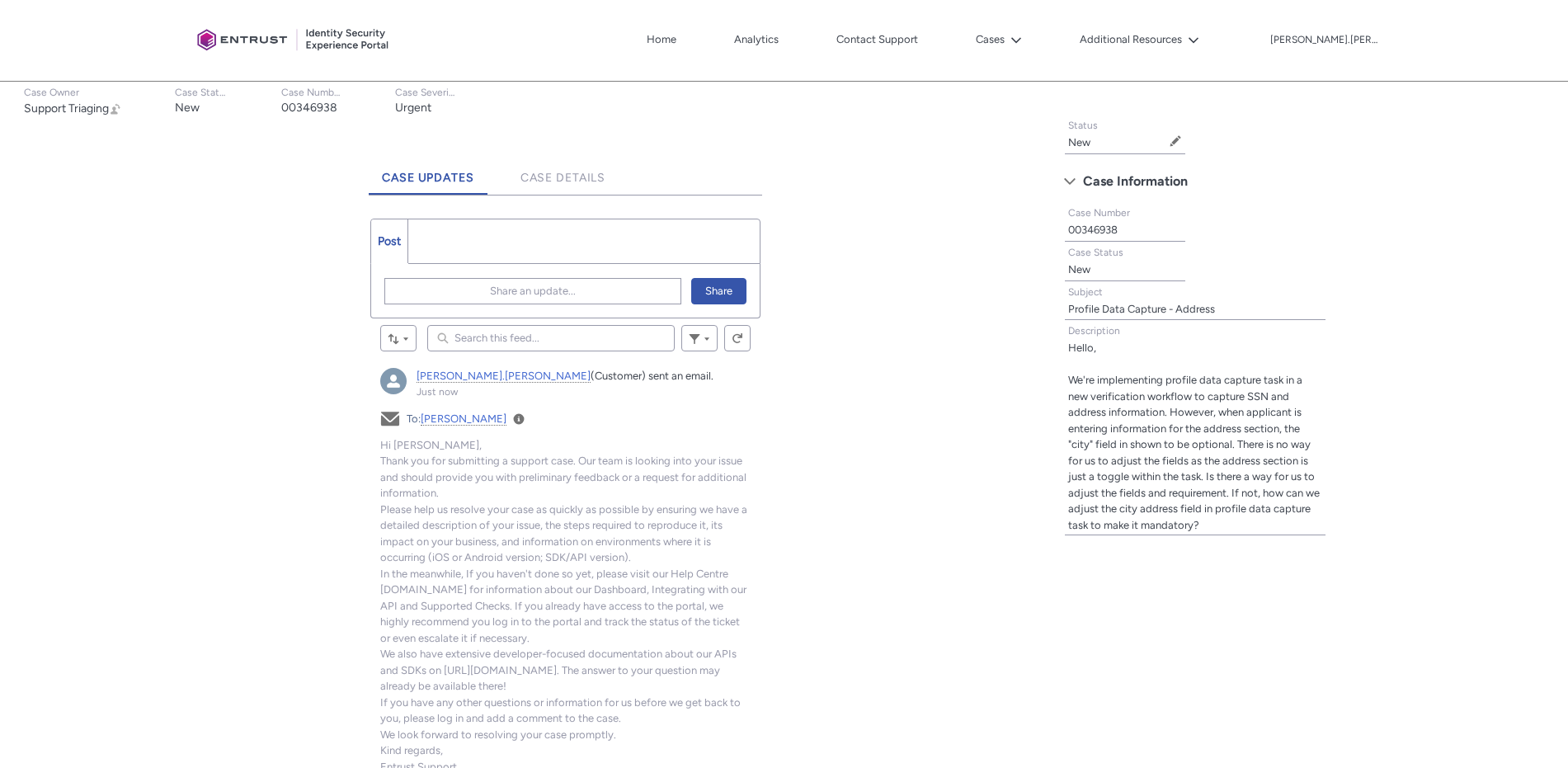
click at [1109, 391] on lightning-formatted-text "Hello, We're implementing profile data capture task in a new verification workf…" at bounding box center [1194, 436] width 252 height 189
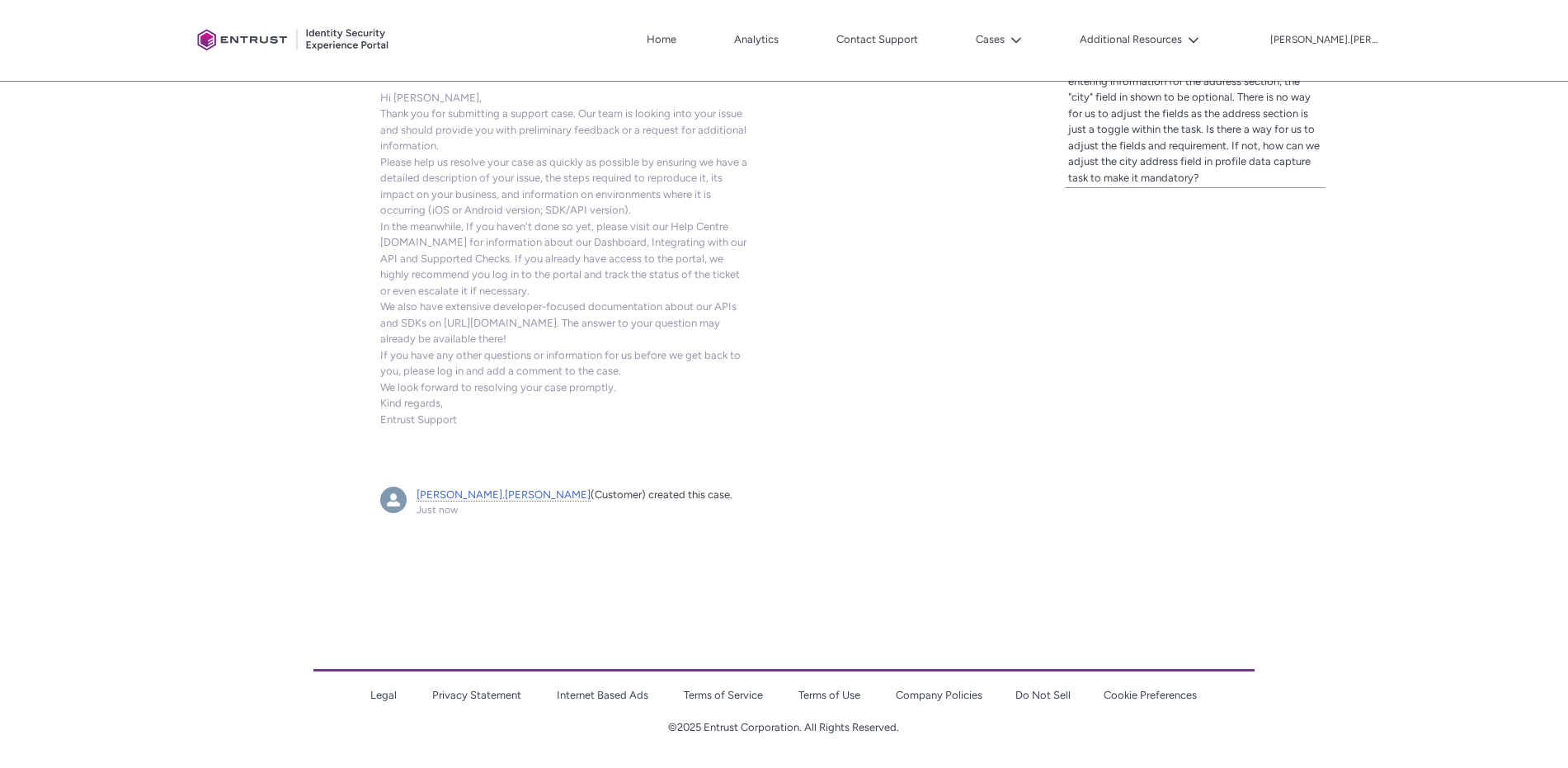
scroll to position [419, 0]
